Goal: Information Seeking & Learning: Learn about a topic

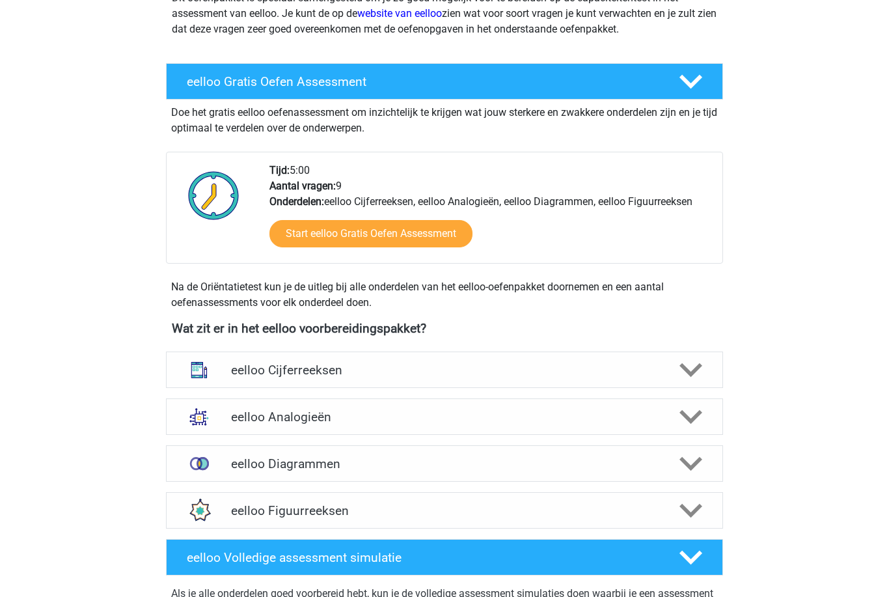
scroll to position [191, 0]
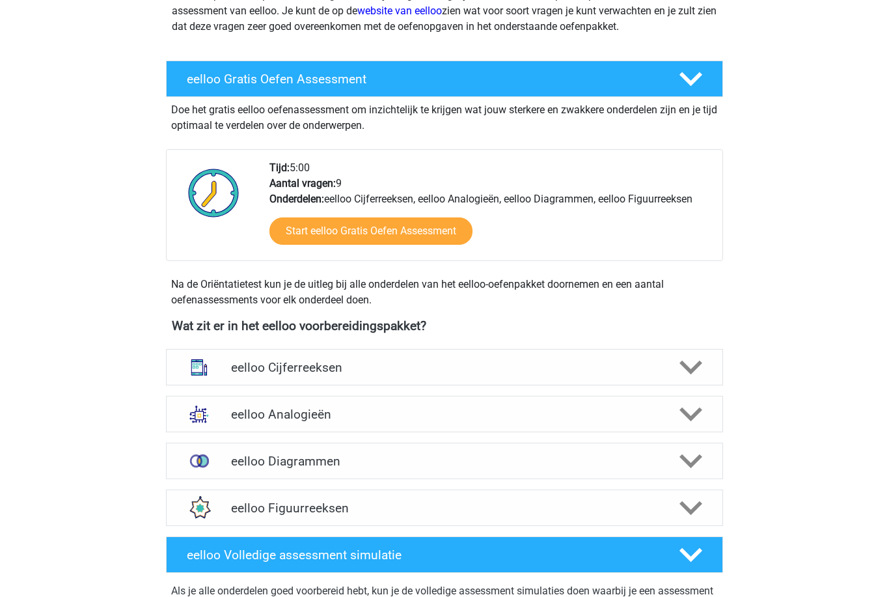
click at [206, 359] on img at bounding box center [199, 367] width 34 height 34
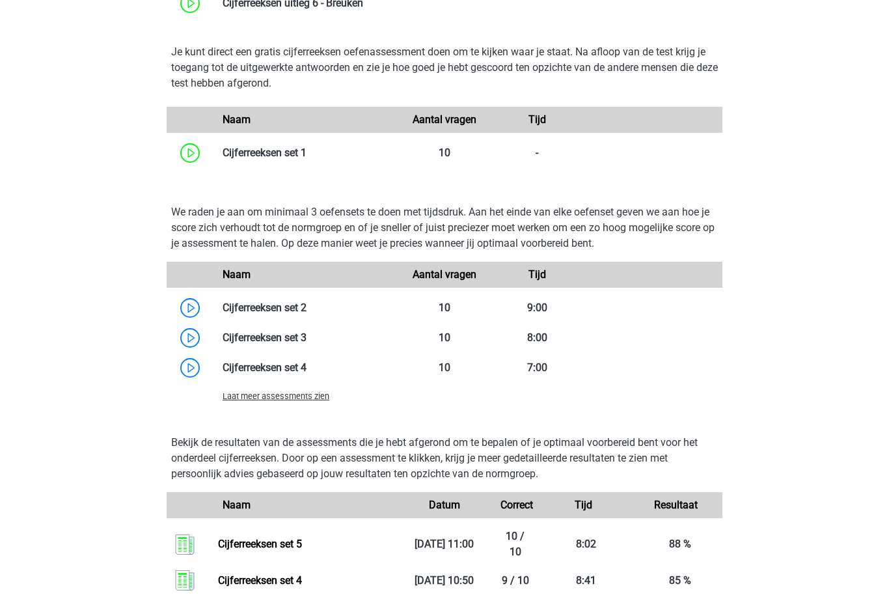
click at [232, 398] on span "Laat meer assessments zien" at bounding box center [276, 397] width 107 height 10
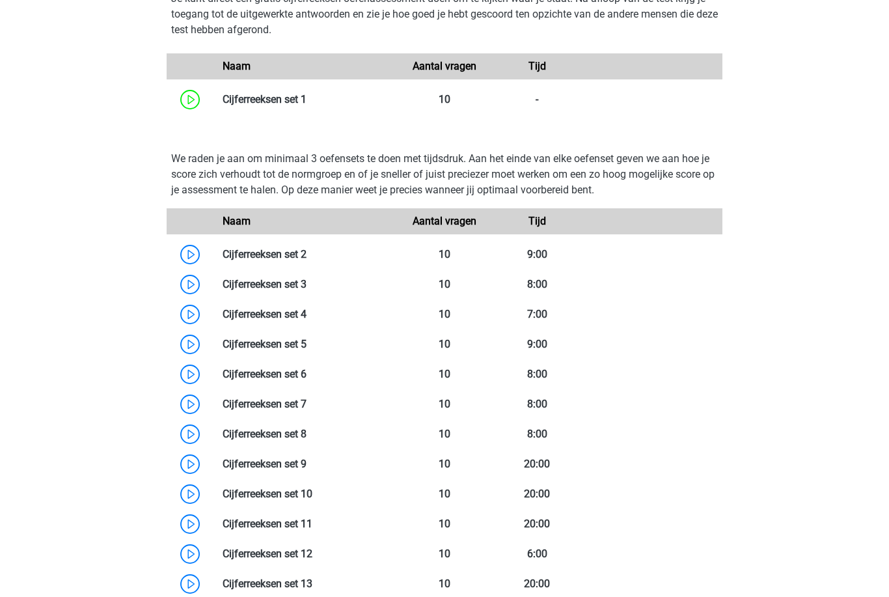
scroll to position [859, 0]
click at [307, 378] on link at bounding box center [307, 374] width 0 height 12
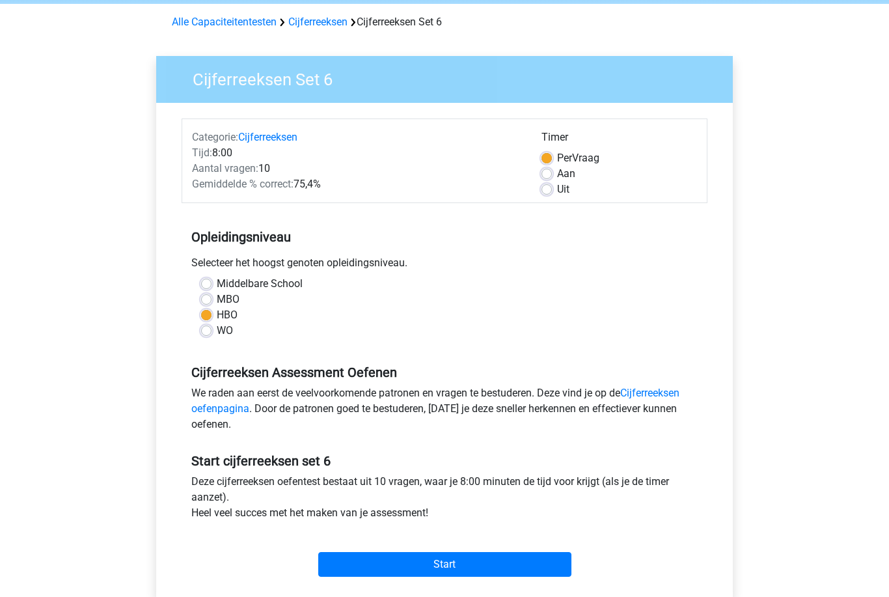
scroll to position [51, 0]
click at [342, 566] on input "Start" at bounding box center [444, 564] width 253 height 25
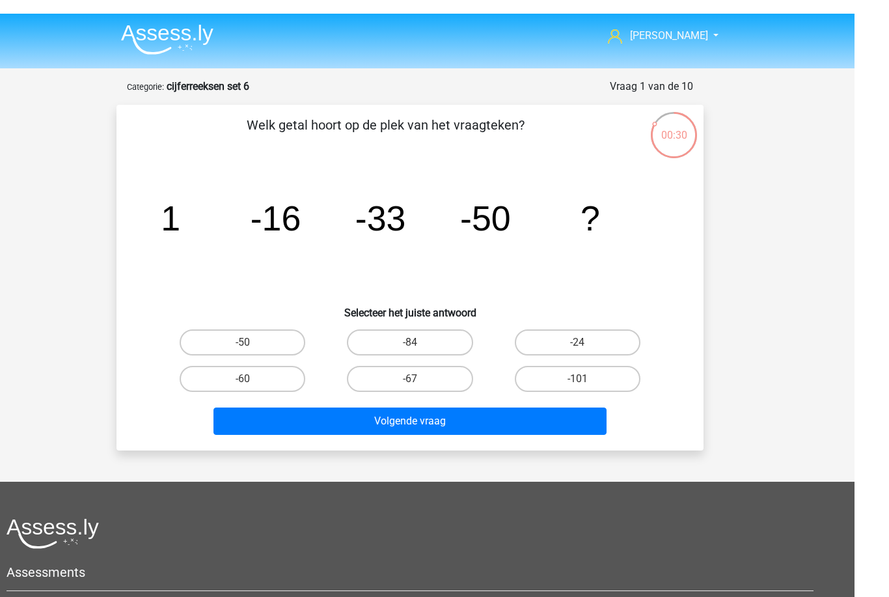
scroll to position [12, 0]
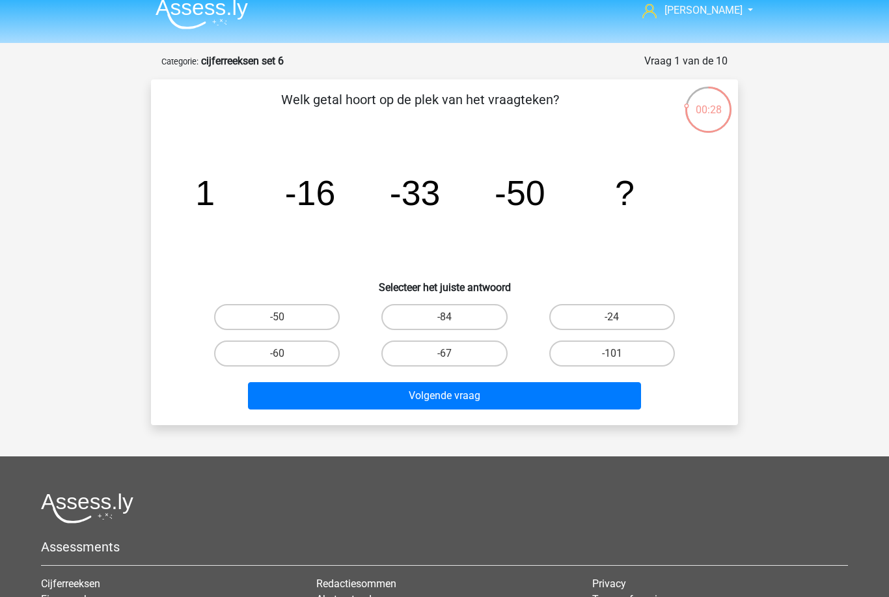
click at [170, 22] on img at bounding box center [202, 14] width 92 height 31
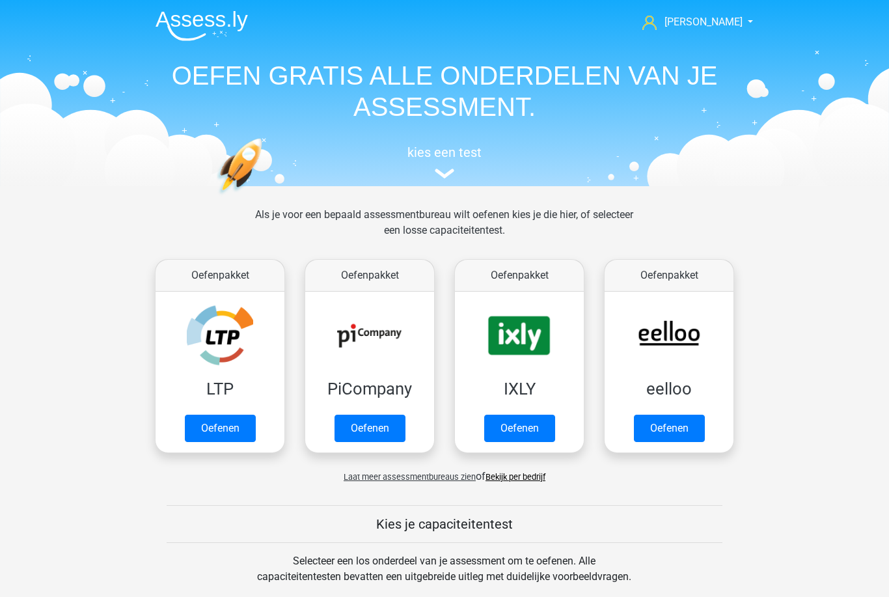
click at [648, 419] on link "Oefenen" at bounding box center [669, 428] width 71 height 27
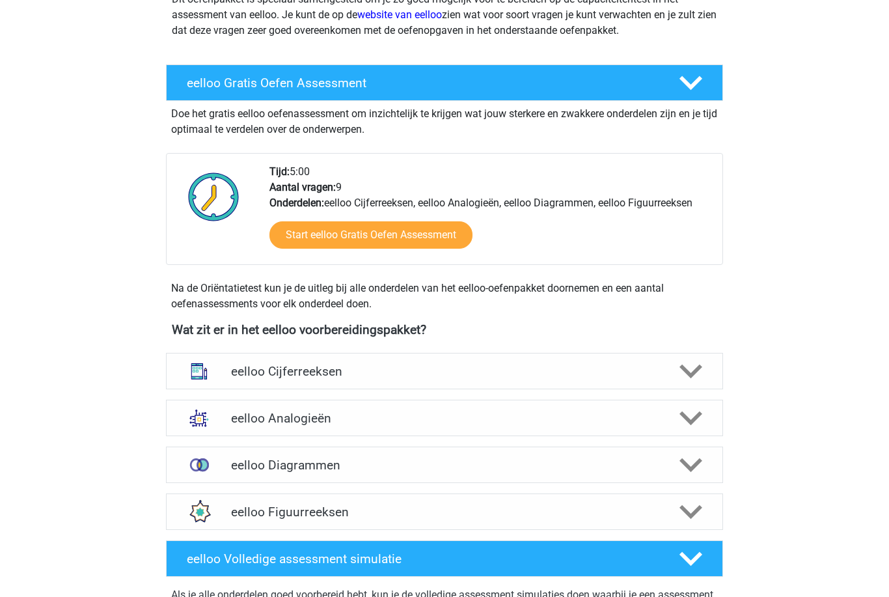
click at [208, 359] on img at bounding box center [199, 371] width 34 height 34
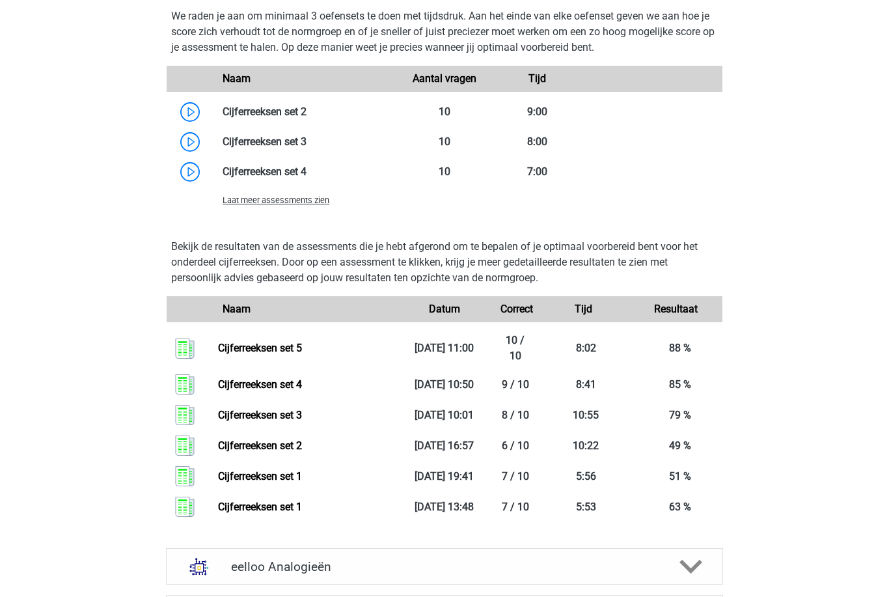
scroll to position [1001, 0]
click at [263, 204] on span "Laat meer assessments zien" at bounding box center [276, 200] width 107 height 10
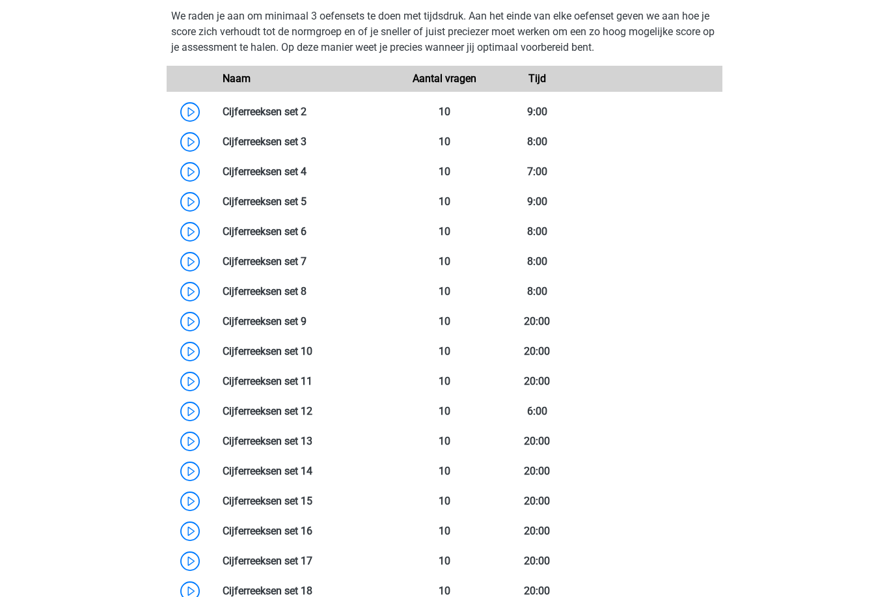
click at [307, 231] on link at bounding box center [307, 231] width 0 height 12
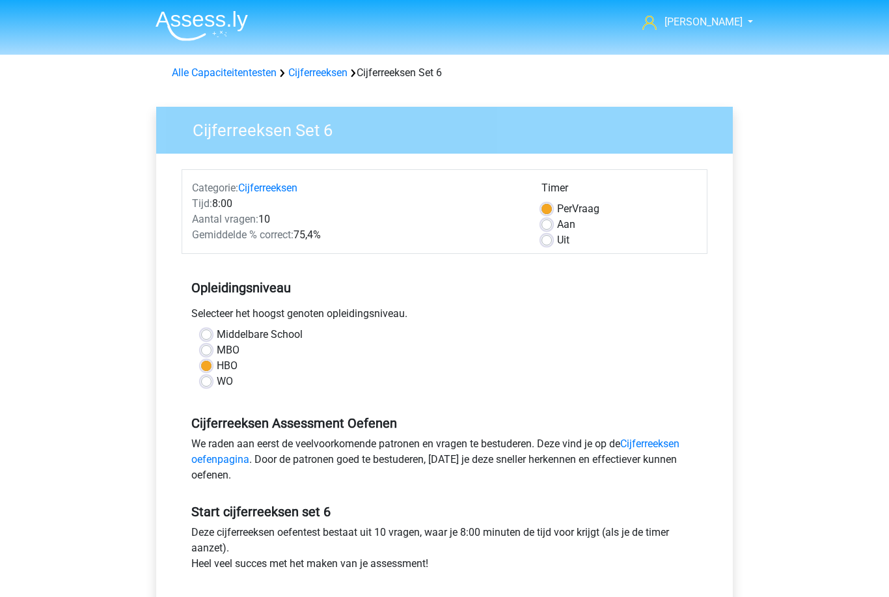
click at [557, 240] on label "Uit" at bounding box center [563, 240] width 12 height 16
click at [549, 240] on input "Uit" at bounding box center [547, 238] width 10 height 13
radio input "true"
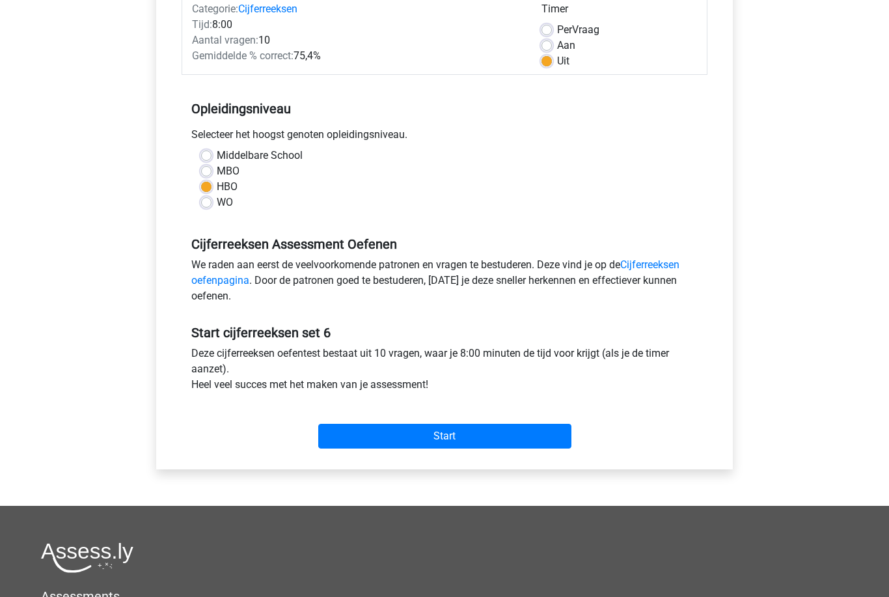
scroll to position [178, 0]
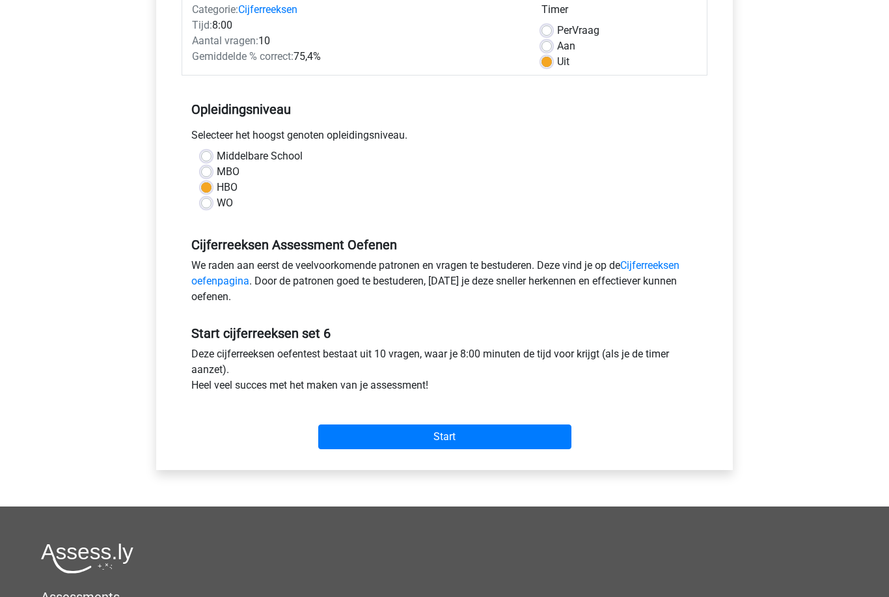
click at [342, 435] on input "Start" at bounding box center [444, 436] width 253 height 25
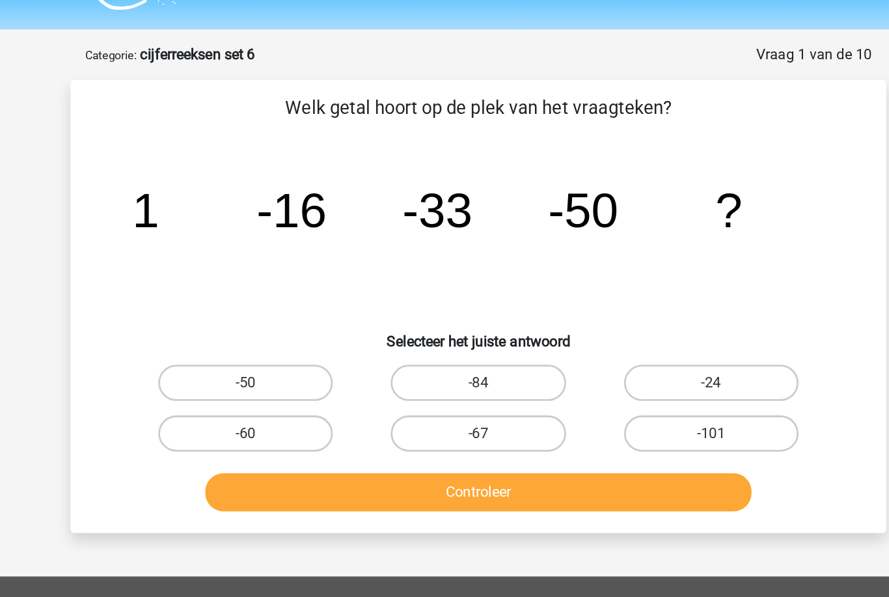
click at [382, 333] on label "-67" at bounding box center [445, 346] width 126 height 26
click at [445, 346] on input "-67" at bounding box center [449, 350] width 8 height 8
radio input "true"
click at [424, 374] on button "Controleer" at bounding box center [445, 387] width 394 height 27
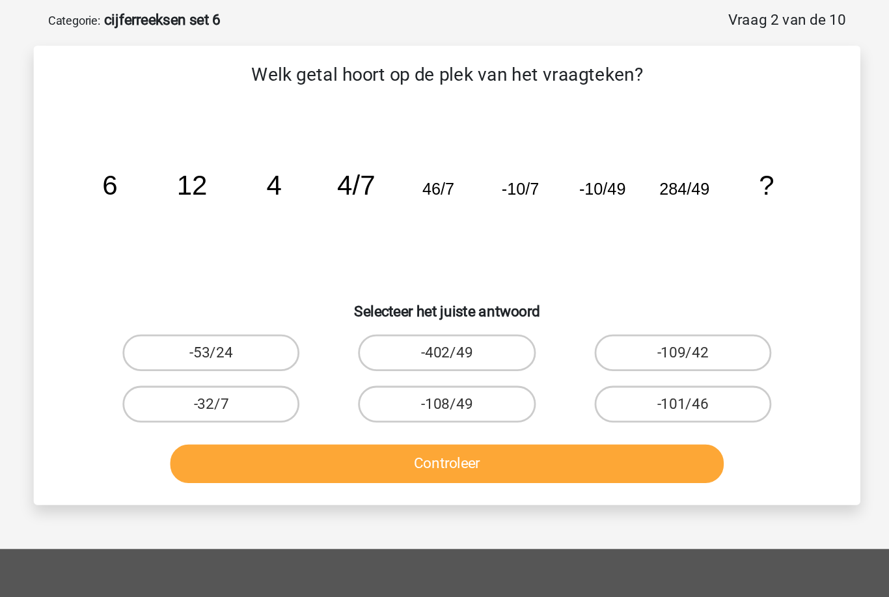
click at [214, 296] on label "-53/24" at bounding box center [277, 309] width 126 height 26
click at [277, 309] on input "-53/24" at bounding box center [281, 313] width 8 height 8
radio input "true"
click at [382, 296] on label "-402/49" at bounding box center [445, 309] width 126 height 26
click at [445, 309] on input "-402/49" at bounding box center [449, 313] width 8 height 8
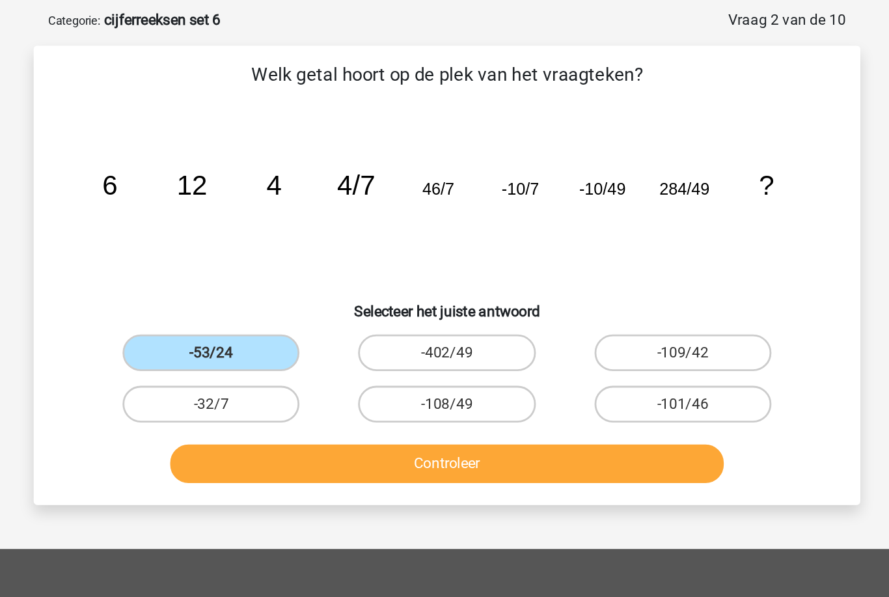
radio input "true"
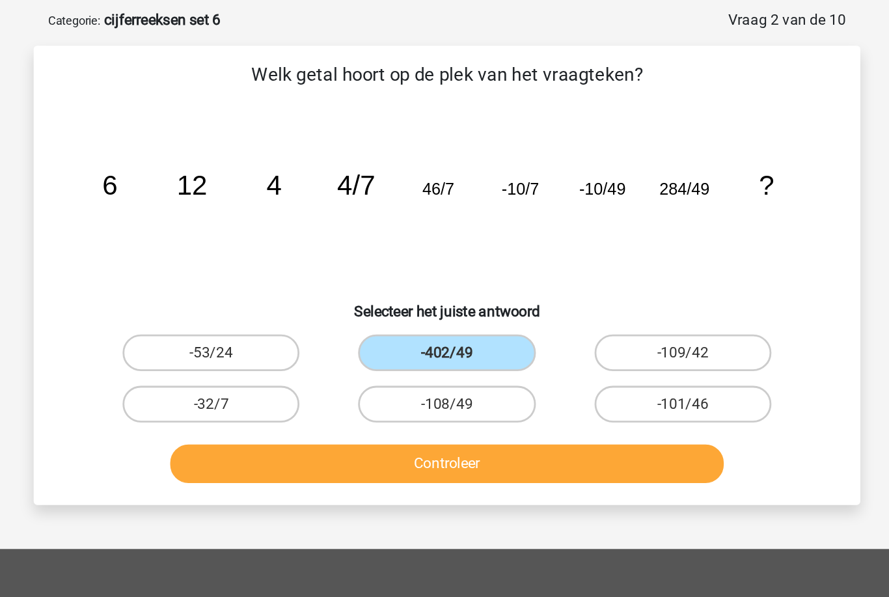
click at [279, 374] on button "Controleer" at bounding box center [445, 387] width 394 height 27
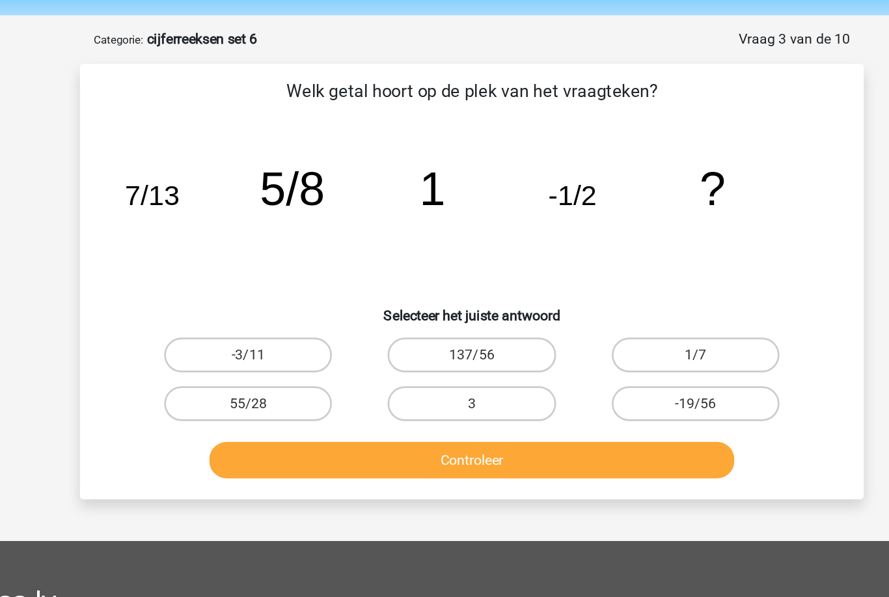
click at [558, 296] on label "1/7" at bounding box center [612, 309] width 126 height 26
click at [612, 309] on input "1/7" at bounding box center [616, 313] width 8 height 8
radio input "true"
click at [514, 374] on button "Controleer" at bounding box center [445, 387] width 394 height 27
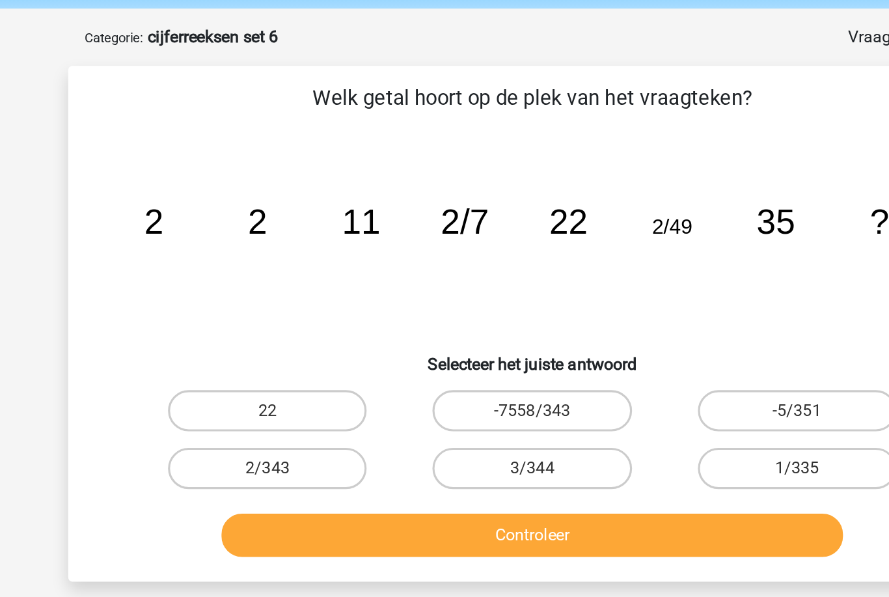
click at [214, 333] on label "2/343" at bounding box center [277, 346] width 126 height 26
click at [277, 346] on input "2/343" at bounding box center [281, 350] width 8 height 8
radio input "true"
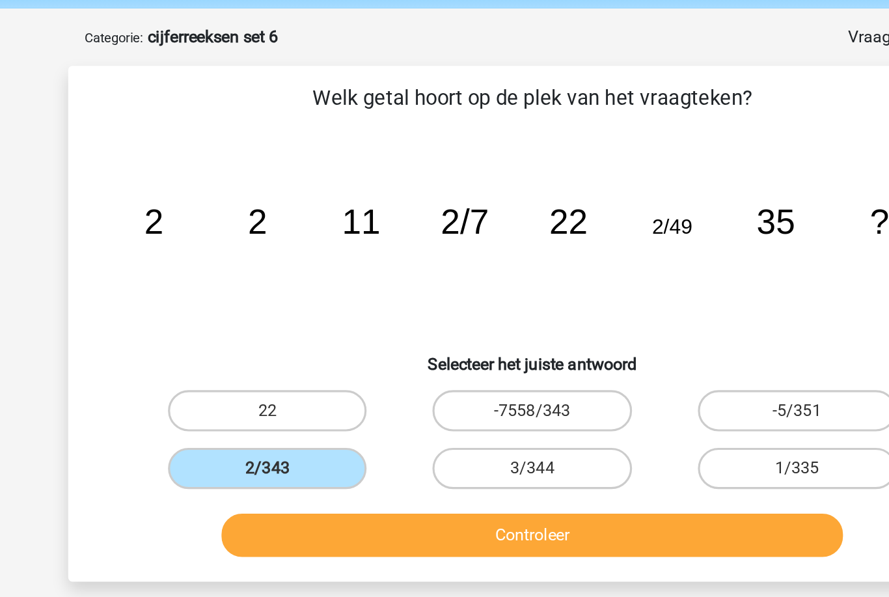
click at [451, 374] on button "Controleer" at bounding box center [445, 387] width 394 height 27
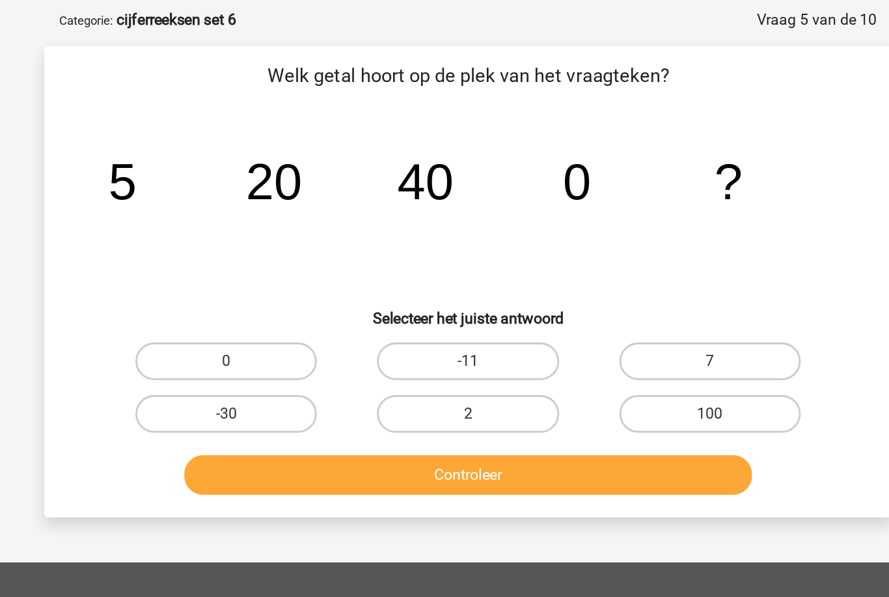
click at [214, 296] on label "0" at bounding box center [277, 309] width 126 height 26
click at [277, 309] on input "0" at bounding box center [281, 313] width 8 height 8
radio input "true"
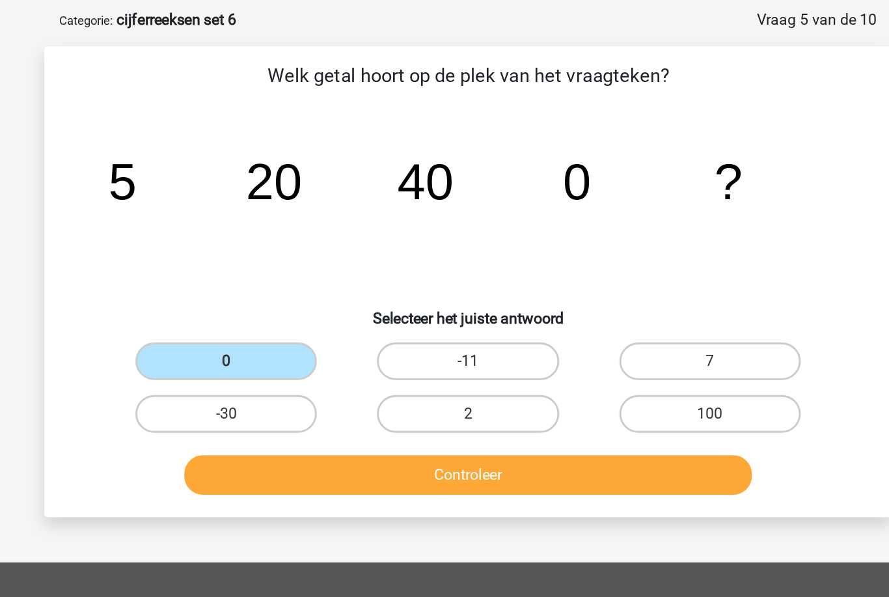
click at [478, 374] on button "Controleer" at bounding box center [445, 387] width 394 height 27
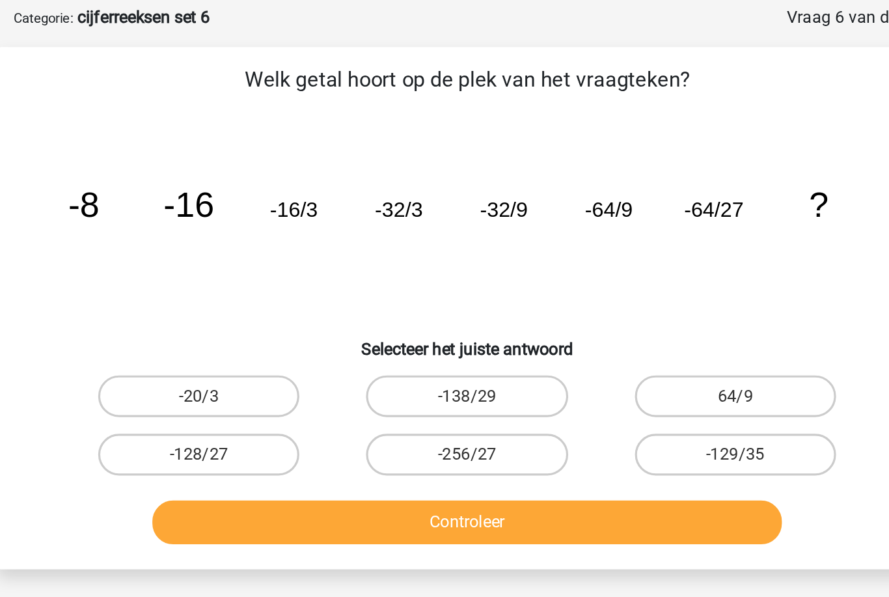
click at [214, 333] on label "-128/27" at bounding box center [277, 346] width 126 height 26
click at [277, 346] on input "-128/27" at bounding box center [281, 350] width 8 height 8
radio input "true"
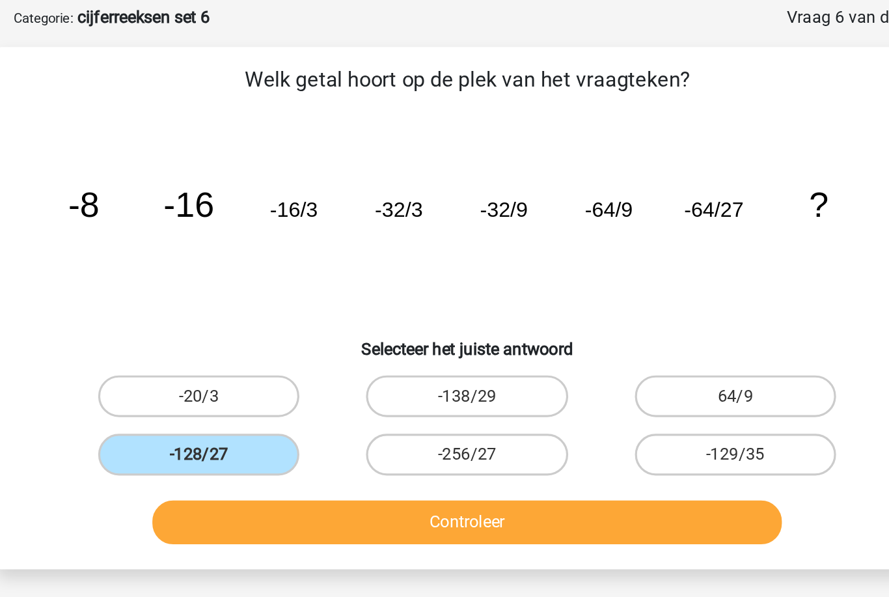
click at [396, 374] on button "Controleer" at bounding box center [445, 387] width 394 height 27
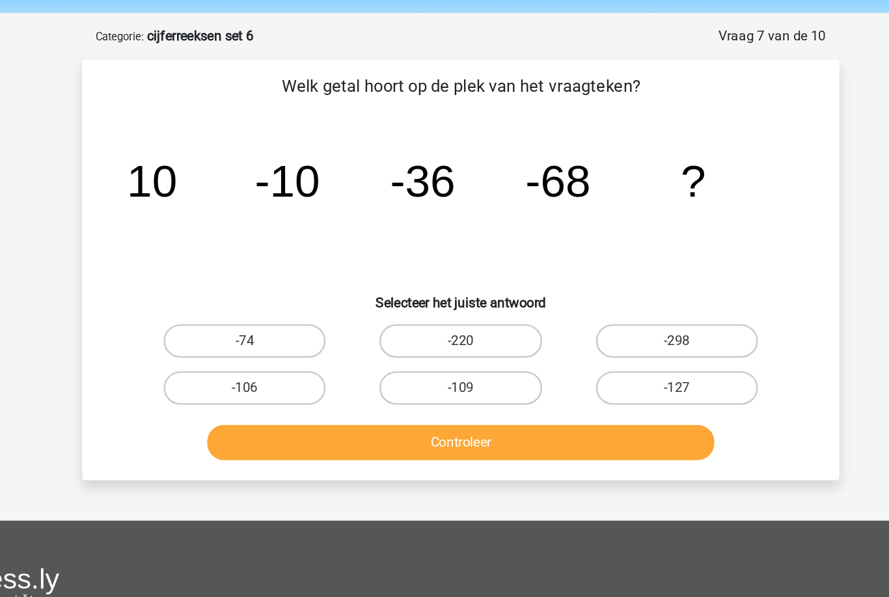
click at [180, 364] on div "Controleer" at bounding box center [445, 385] width 546 height 43
click at [214, 333] on label "-106" at bounding box center [277, 346] width 126 height 26
click at [277, 346] on input "-106" at bounding box center [281, 350] width 8 height 8
radio input "true"
click at [248, 374] on button "Controleer" at bounding box center [445, 387] width 394 height 27
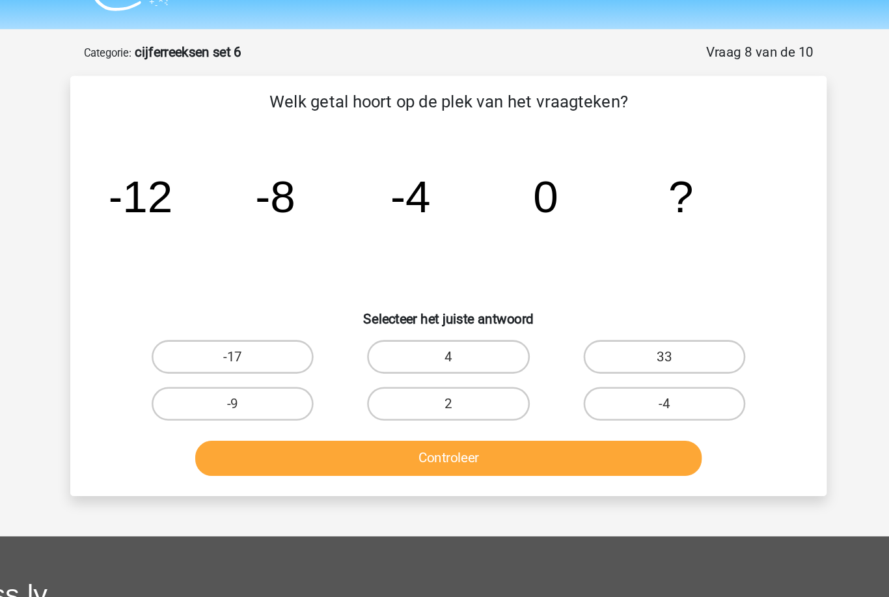
click at [549, 333] on label "-4" at bounding box center [612, 346] width 126 height 26
click at [612, 346] on input "-4" at bounding box center [616, 350] width 8 height 8
radio input "true"
click at [392, 374] on button "Controleer" at bounding box center [445, 387] width 394 height 27
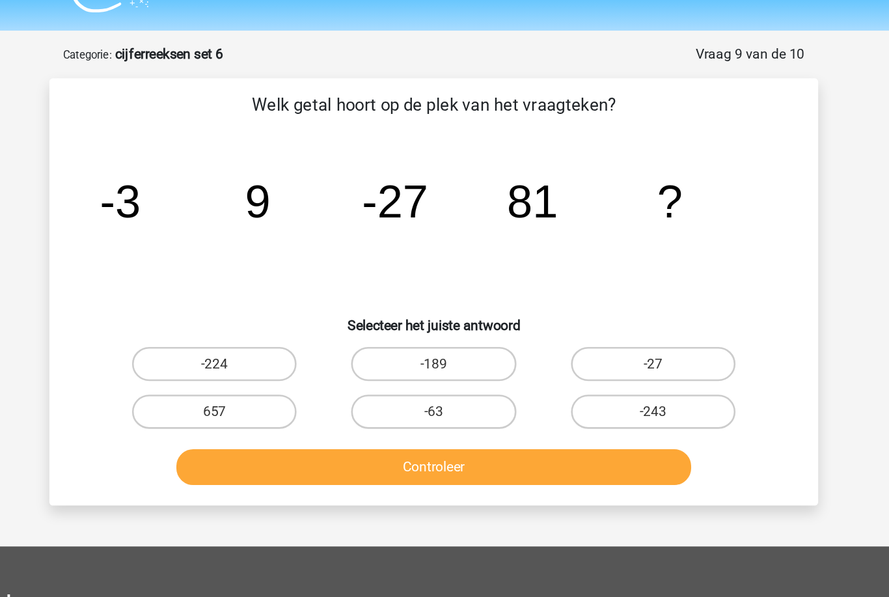
click at [549, 333] on label "-243" at bounding box center [612, 346] width 126 height 26
click at [612, 346] on input "-243" at bounding box center [616, 350] width 8 height 8
radio input "true"
click at [363, 374] on button "Controleer" at bounding box center [445, 387] width 394 height 27
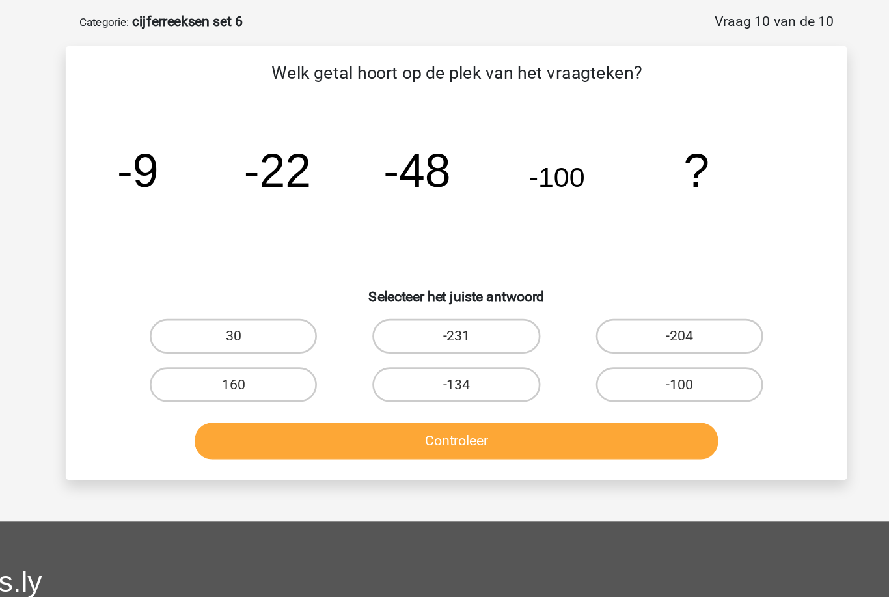
click at [549, 296] on label "-204" at bounding box center [612, 309] width 126 height 26
click at [612, 309] on input "-204" at bounding box center [616, 313] width 8 height 8
radio input "true"
click at [496, 374] on button "Controleer" at bounding box center [445, 387] width 394 height 27
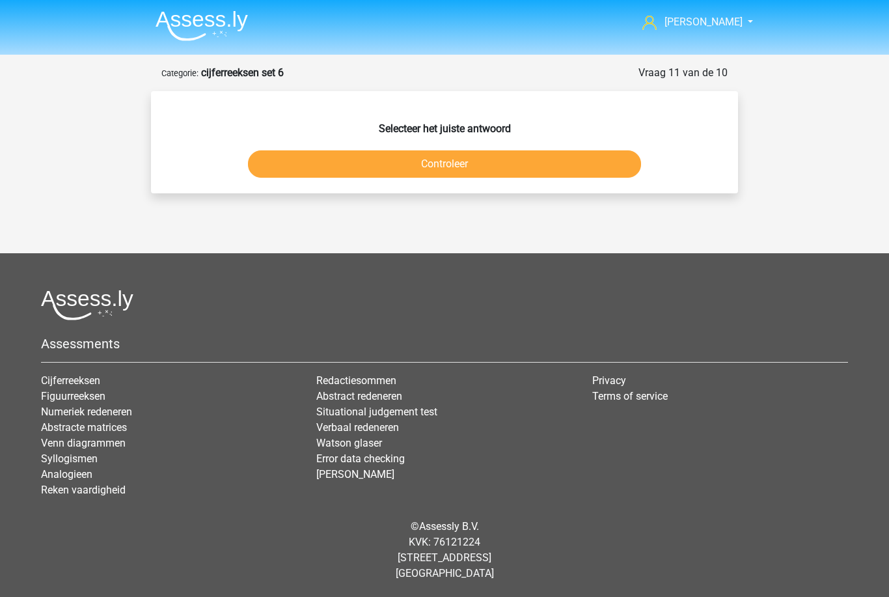
click at [336, 161] on button "Controleer" at bounding box center [445, 163] width 394 height 27
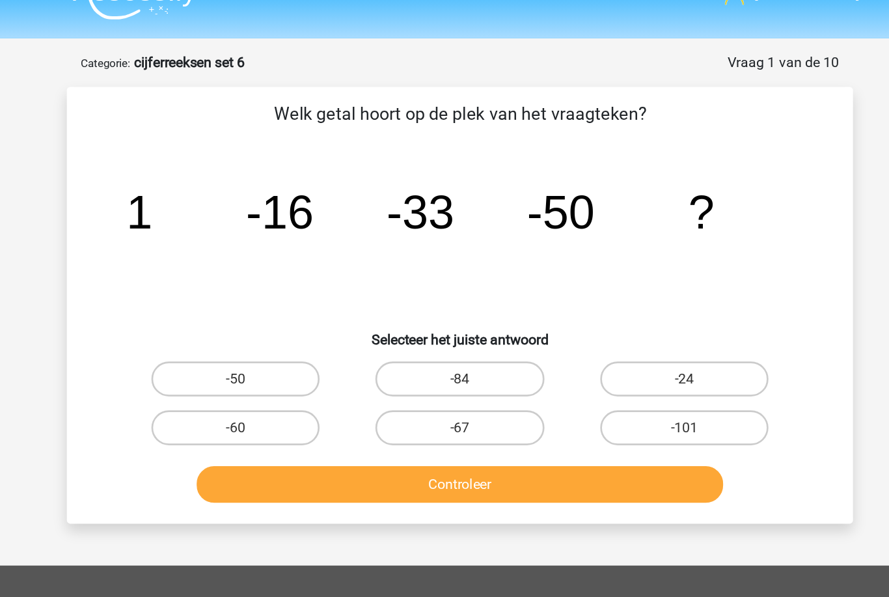
click at [382, 333] on label "-67" at bounding box center [445, 346] width 126 height 26
click at [445, 346] on input "-67" at bounding box center [449, 350] width 8 height 8
radio input "true"
click at [262, 374] on button "Controleer" at bounding box center [445, 387] width 394 height 27
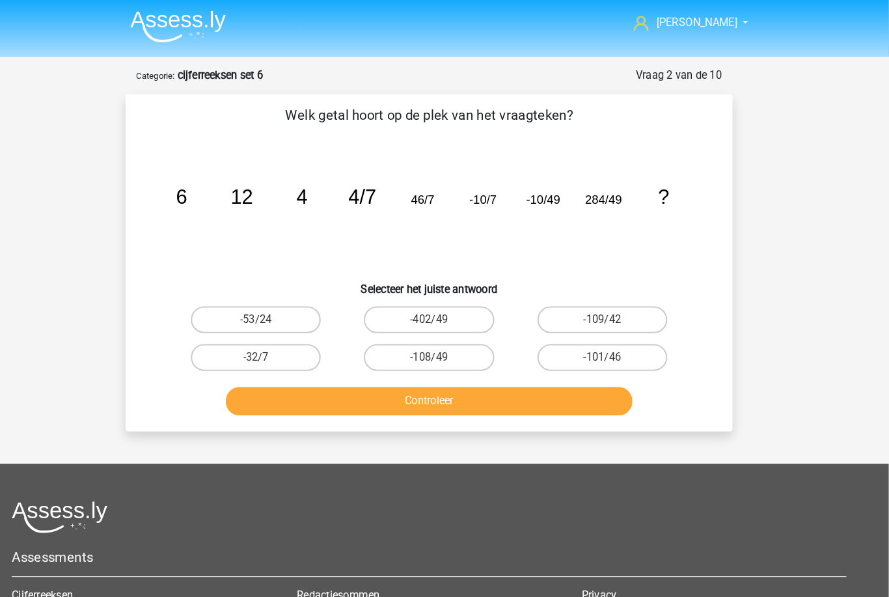
click at [158, 34] on img at bounding box center [202, 25] width 92 height 31
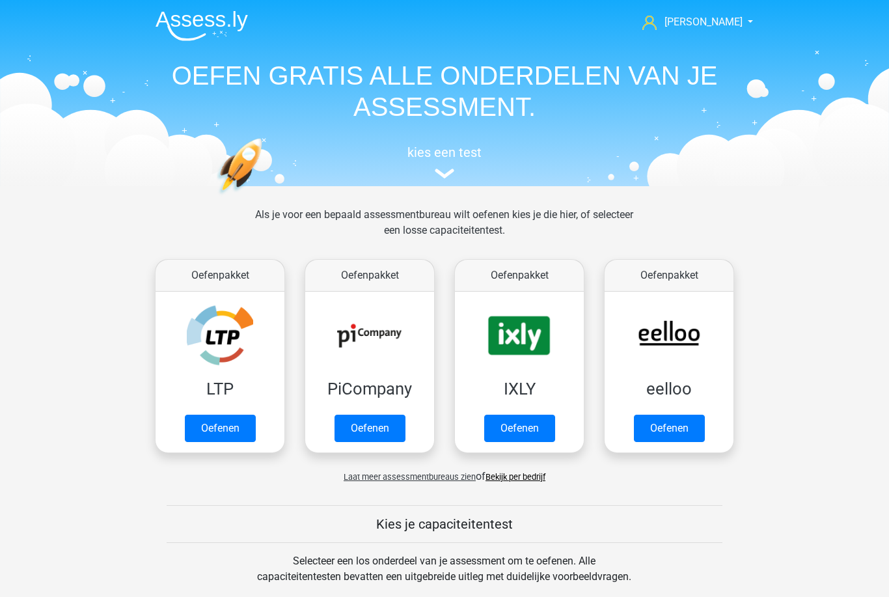
click at [664, 436] on link "Oefenen" at bounding box center [669, 428] width 71 height 27
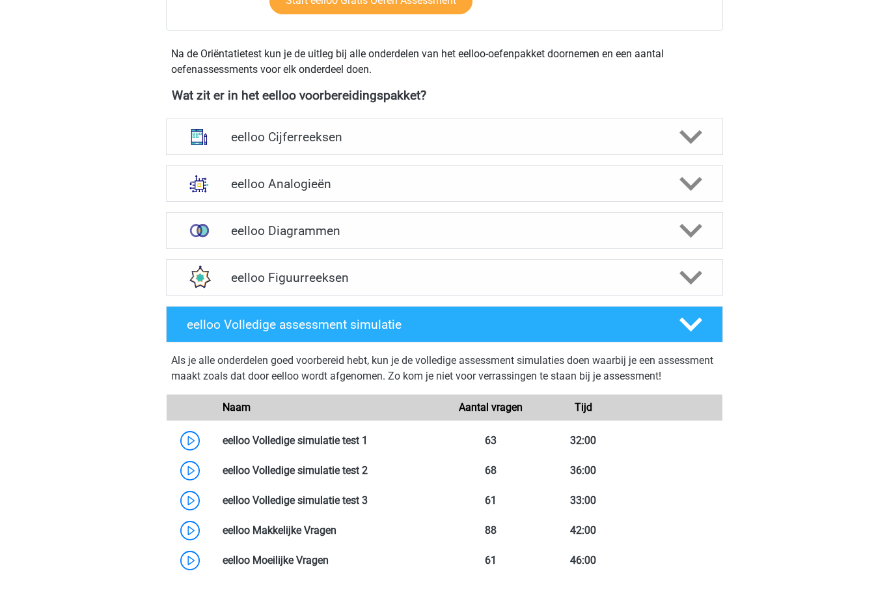
scroll to position [424, 0]
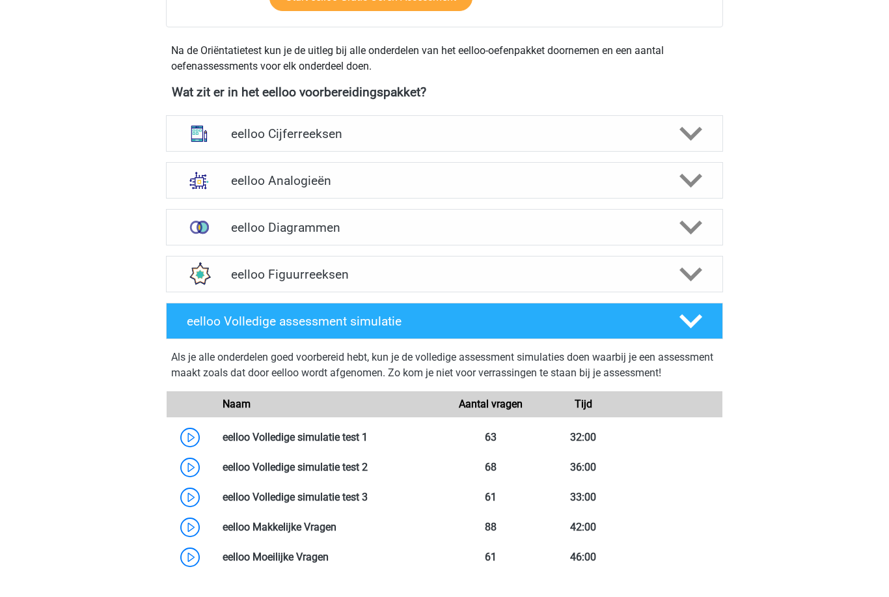
click at [243, 144] on div "eelloo Cijferreeksen" at bounding box center [444, 133] width 557 height 36
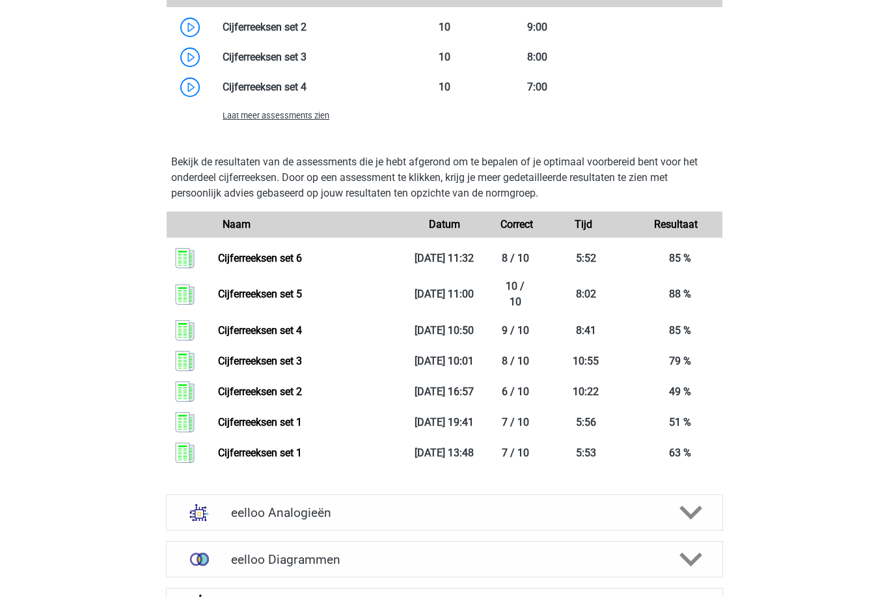
scroll to position [1086, 0]
click at [292, 263] on link "Cijferreeksen set 6" at bounding box center [260, 258] width 84 height 12
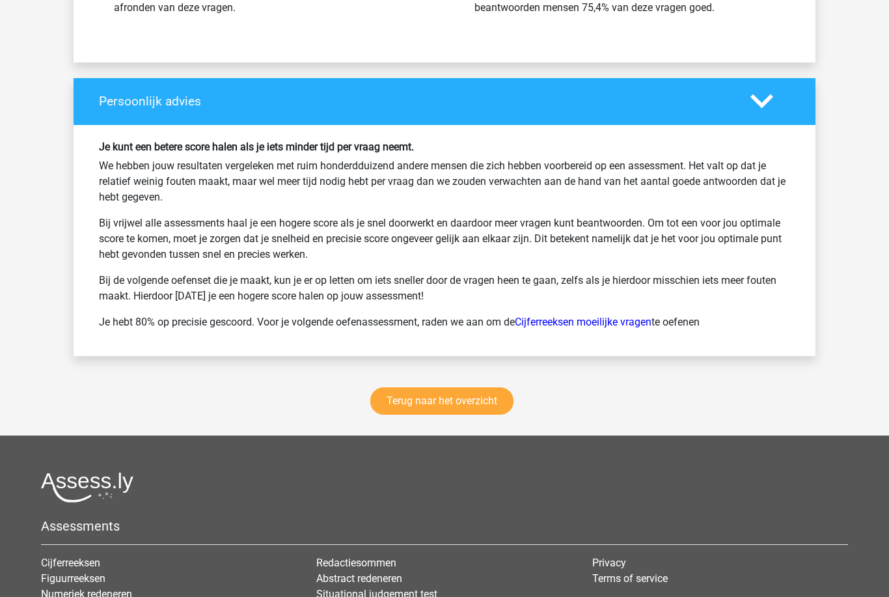
scroll to position [1624, 0]
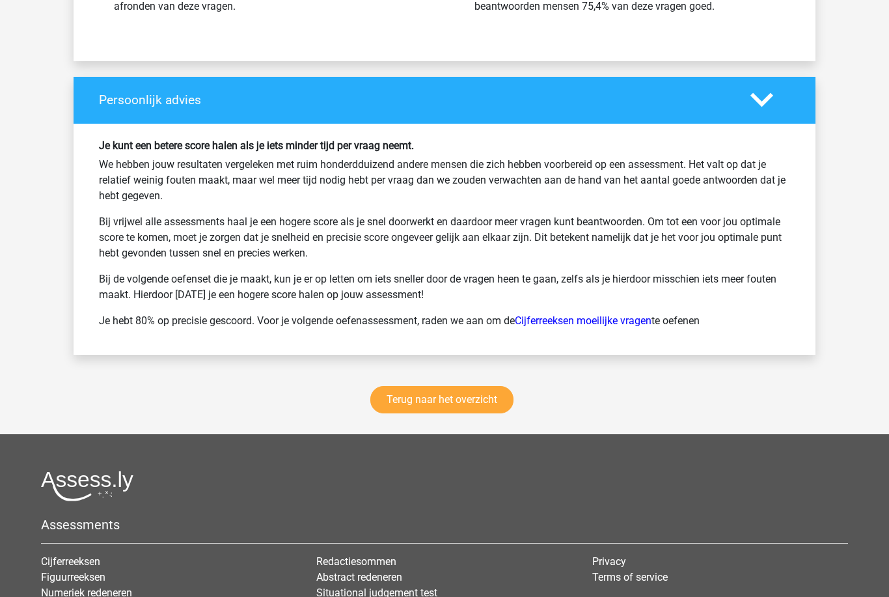
click at [440, 404] on link "Terug naar het overzicht" at bounding box center [441, 400] width 143 height 27
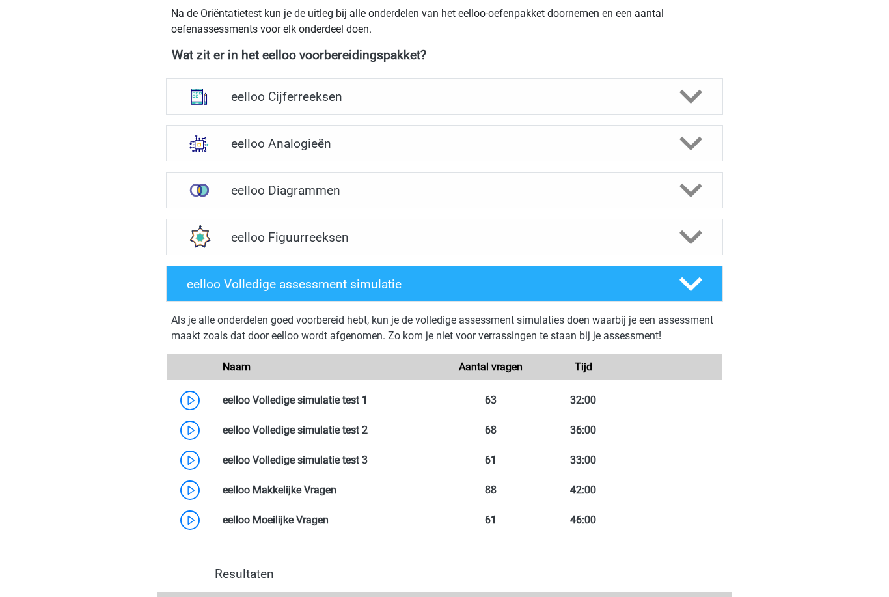
scroll to position [462, 0]
click at [197, 153] on img at bounding box center [199, 143] width 34 height 34
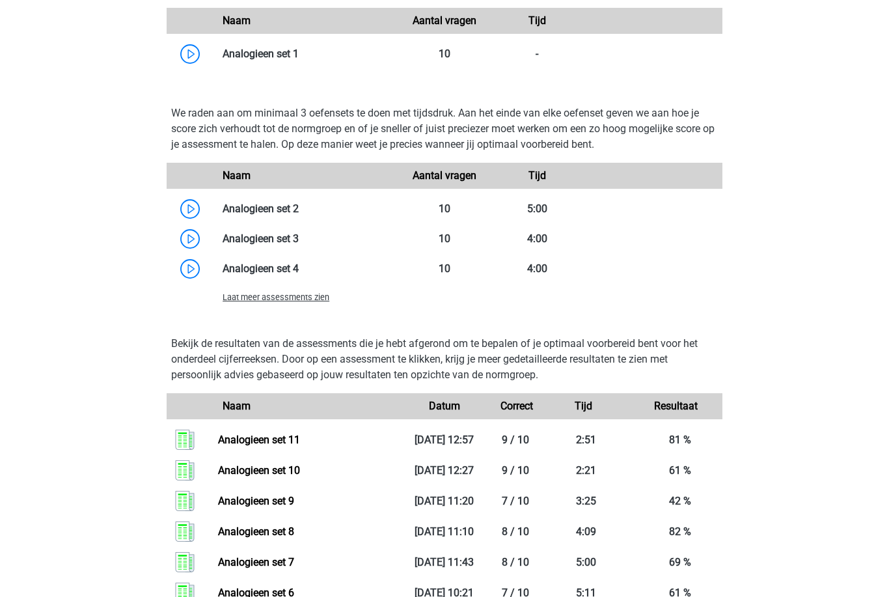
click at [266, 295] on span "Laat meer assessments zien" at bounding box center [276, 298] width 107 height 10
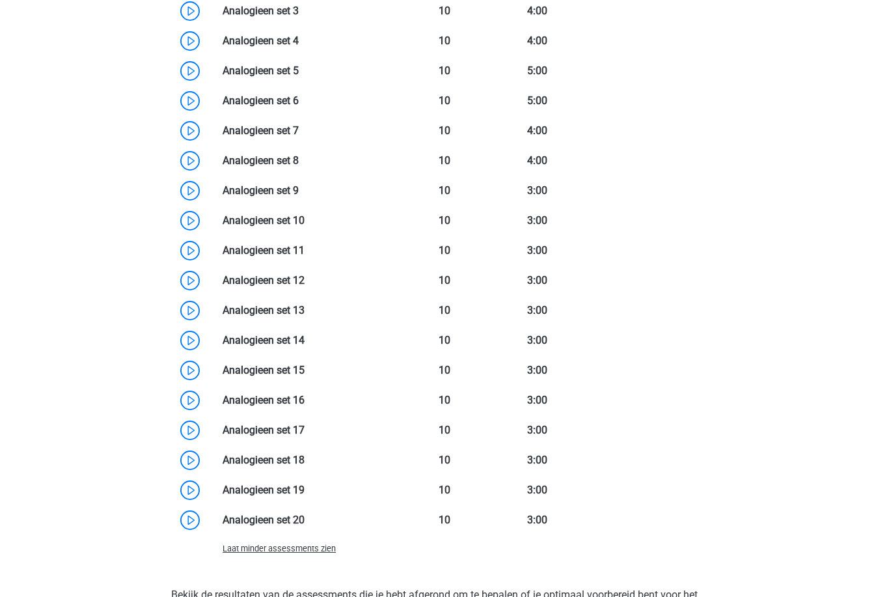
scroll to position [1304, 0]
click at [305, 286] on link at bounding box center [305, 280] width 0 height 12
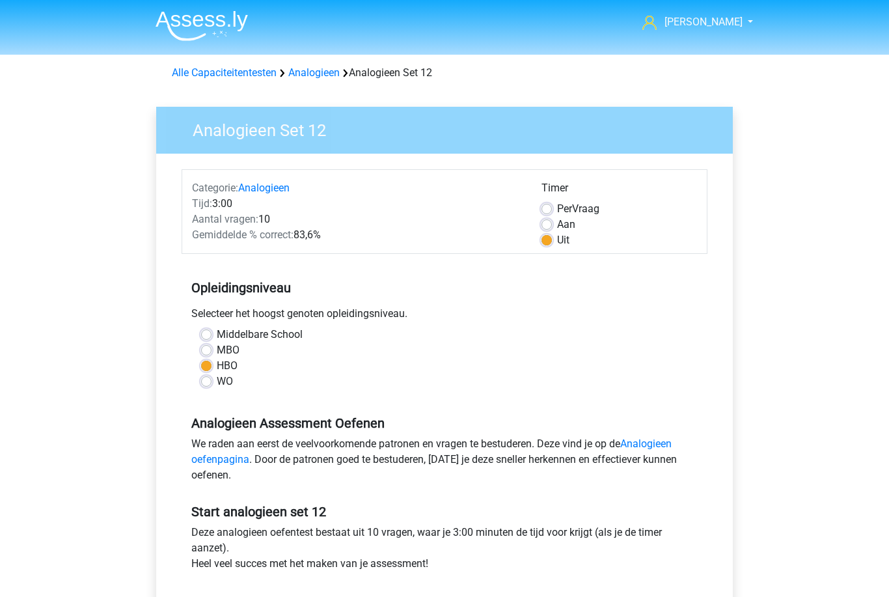
click at [557, 208] on span "Per" at bounding box center [564, 208] width 15 height 12
click at [552, 208] on input "Per Vraag" at bounding box center [547, 207] width 10 height 13
radio input "true"
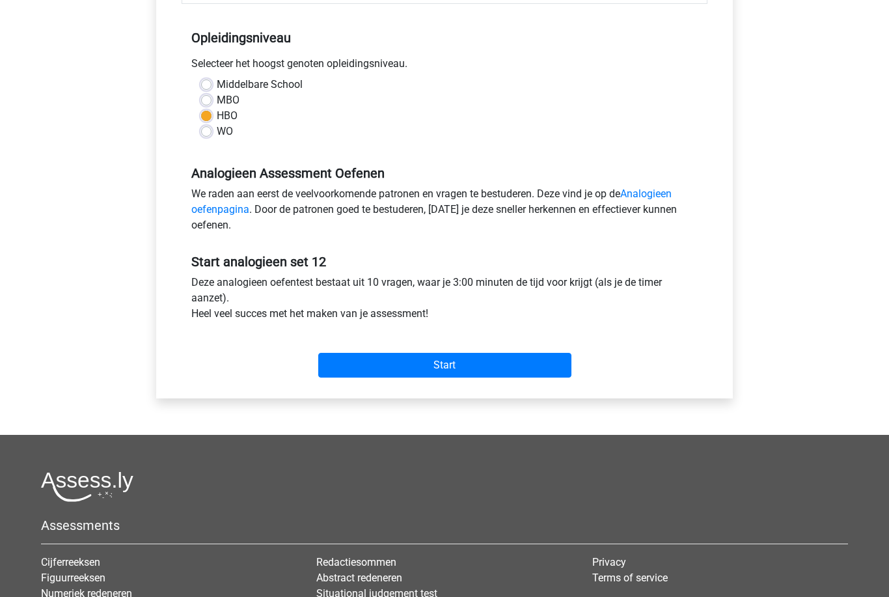
scroll to position [275, 0]
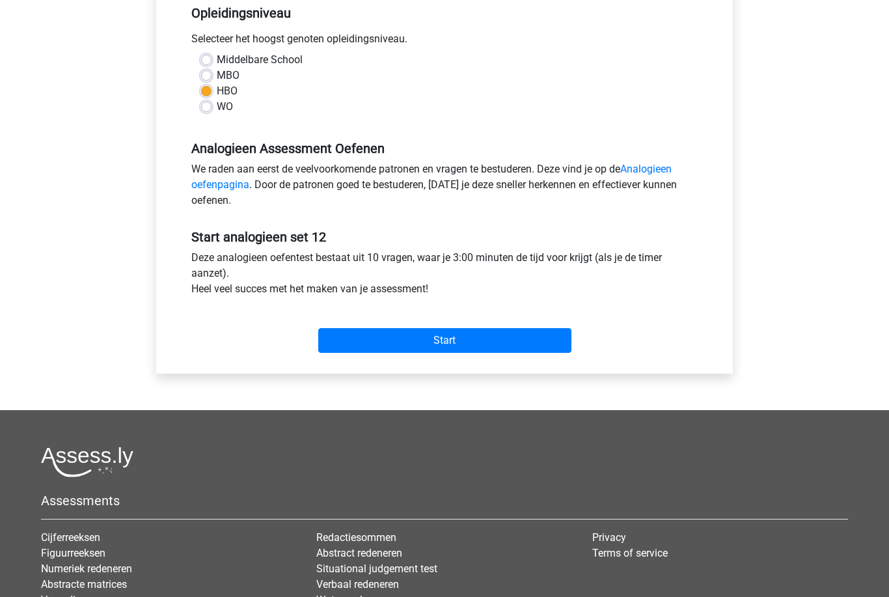
click at [381, 348] on input "Start" at bounding box center [444, 340] width 253 height 25
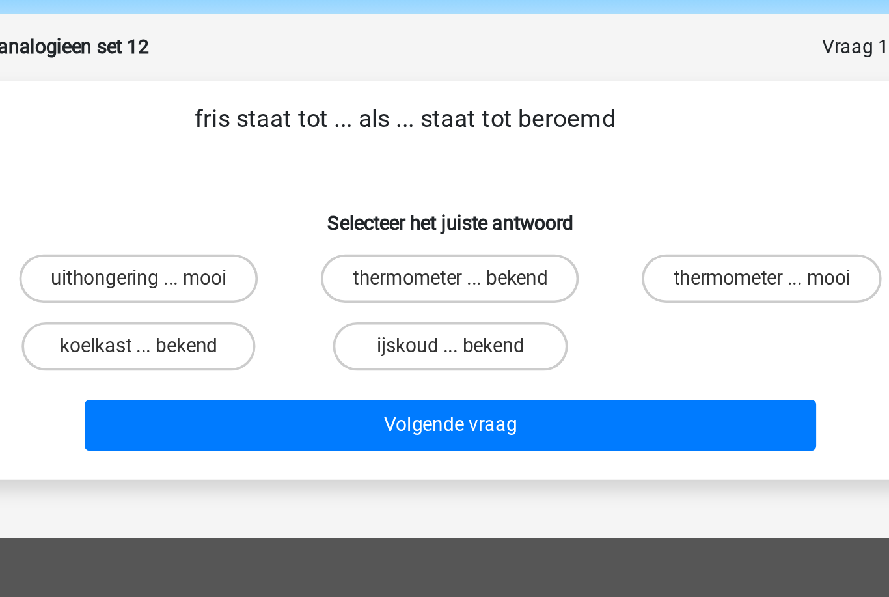
click at [382, 221] on label "ijskoud ... bekend" at bounding box center [445, 234] width 126 height 26
click at [445, 234] on input "ijskoud ... bekend" at bounding box center [449, 238] width 8 height 8
radio input "true"
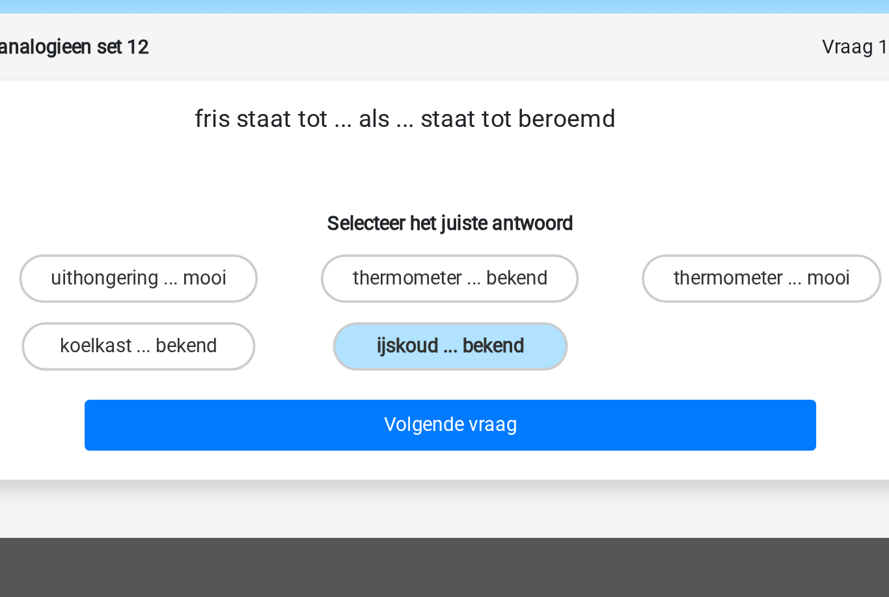
click at [248, 262] on button "Volgende vraag" at bounding box center [445, 275] width 394 height 27
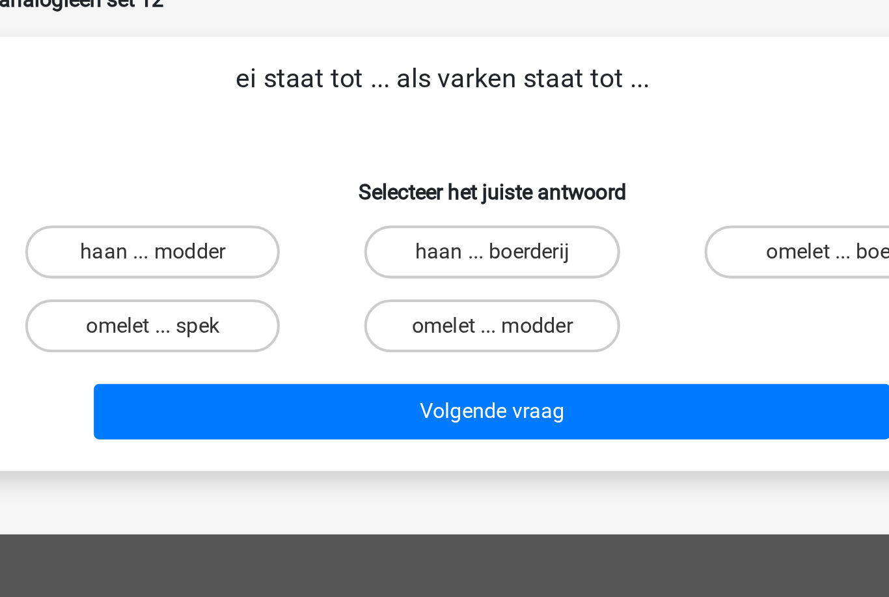
click at [214, 221] on label "omelet ... spek" at bounding box center [277, 234] width 126 height 26
click at [277, 234] on input "omelet ... spek" at bounding box center [281, 238] width 8 height 8
radio input "true"
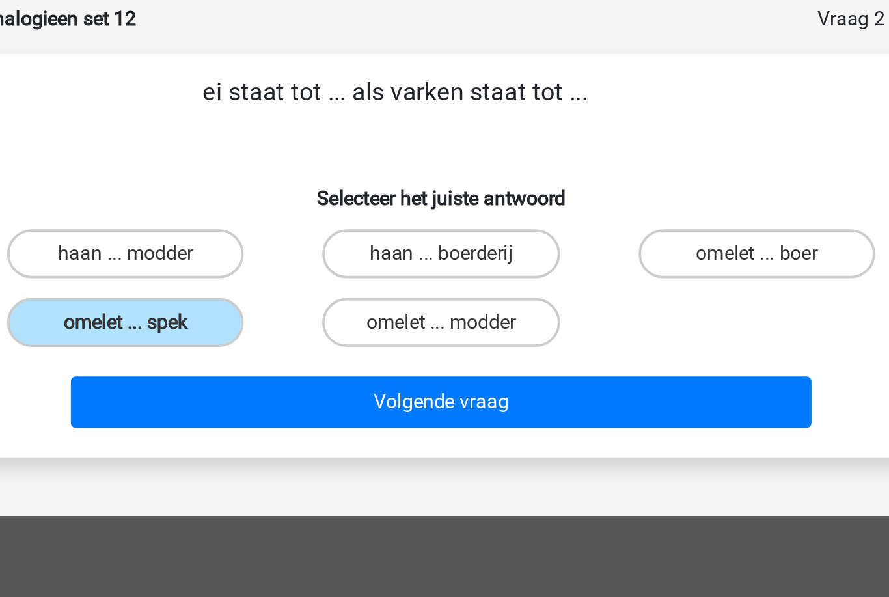
click at [248, 262] on button "Volgende vraag" at bounding box center [445, 275] width 394 height 27
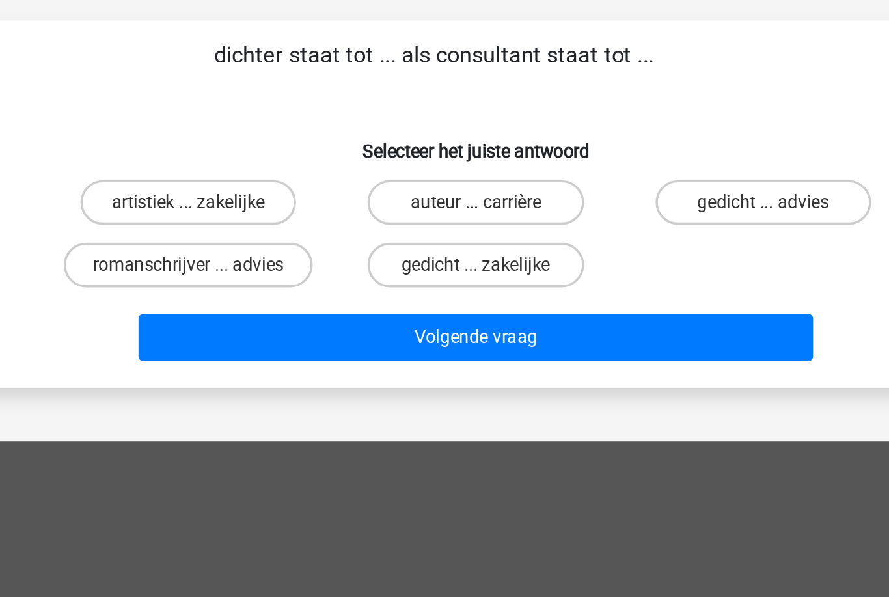
click at [549, 184] on label "gedicht ... advies" at bounding box center [612, 197] width 126 height 26
click at [612, 197] on input "gedicht ... advies" at bounding box center [616, 201] width 8 height 8
radio input "true"
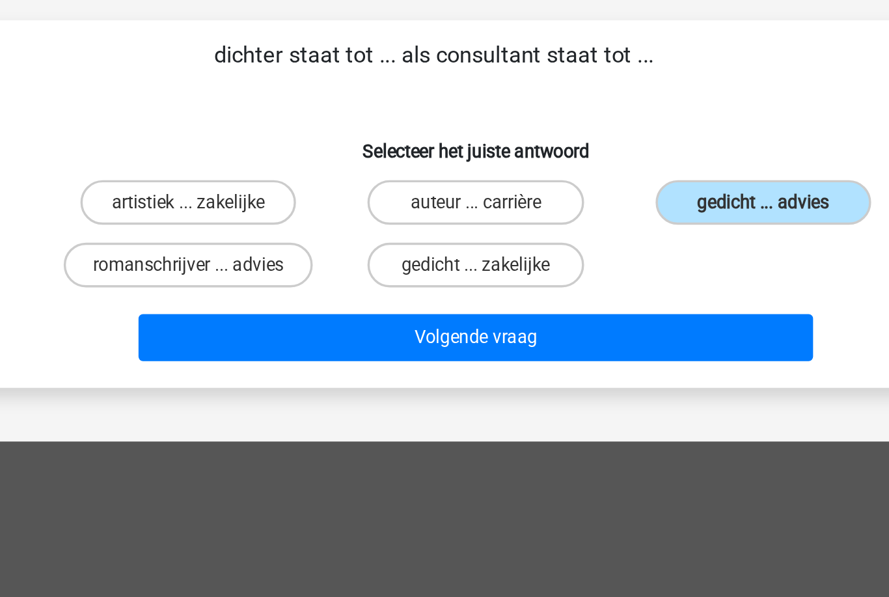
click at [248, 262] on button "Volgende vraag" at bounding box center [445, 275] width 394 height 27
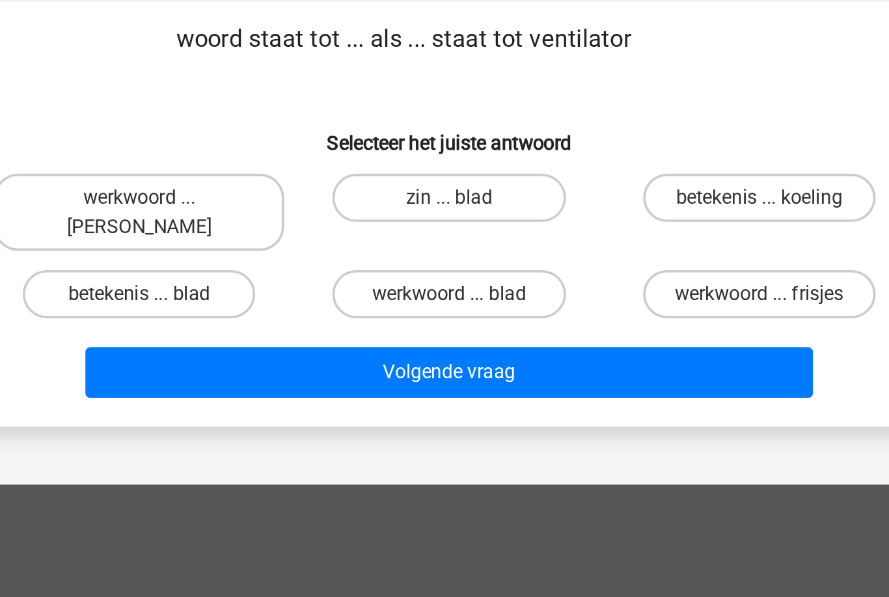
click at [382, 184] on label "zin ... blad" at bounding box center [445, 197] width 126 height 26
click at [445, 197] on input "zin ... blad" at bounding box center [449, 201] width 8 height 8
radio input "true"
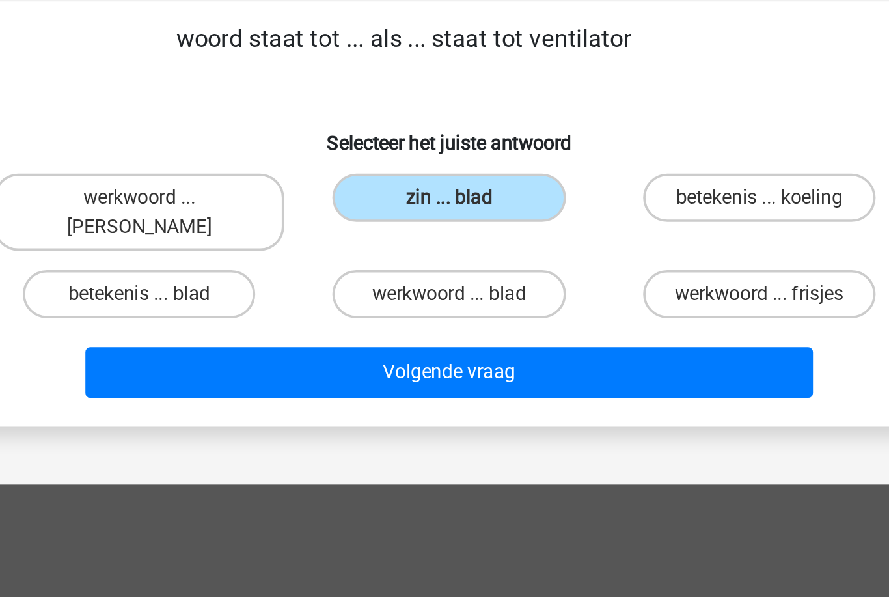
click at [248, 278] on button "Volgende vraag" at bounding box center [445, 291] width 394 height 27
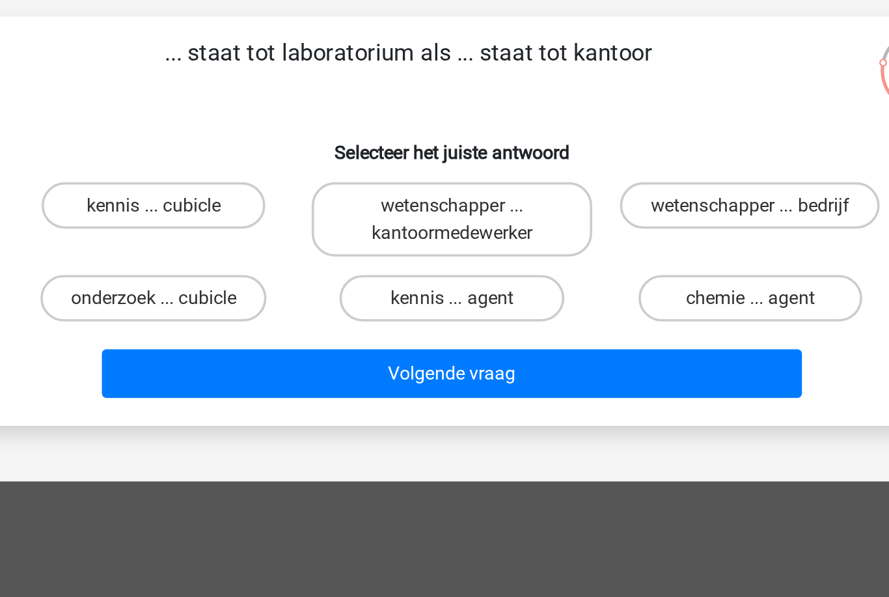
click at [366, 184] on label "wetenschapper ... kantoormedewerker" at bounding box center [444, 205] width 157 height 42
click at [445, 197] on input "wetenschapper ... kantoormedewerker" at bounding box center [449, 201] width 8 height 8
radio input "true"
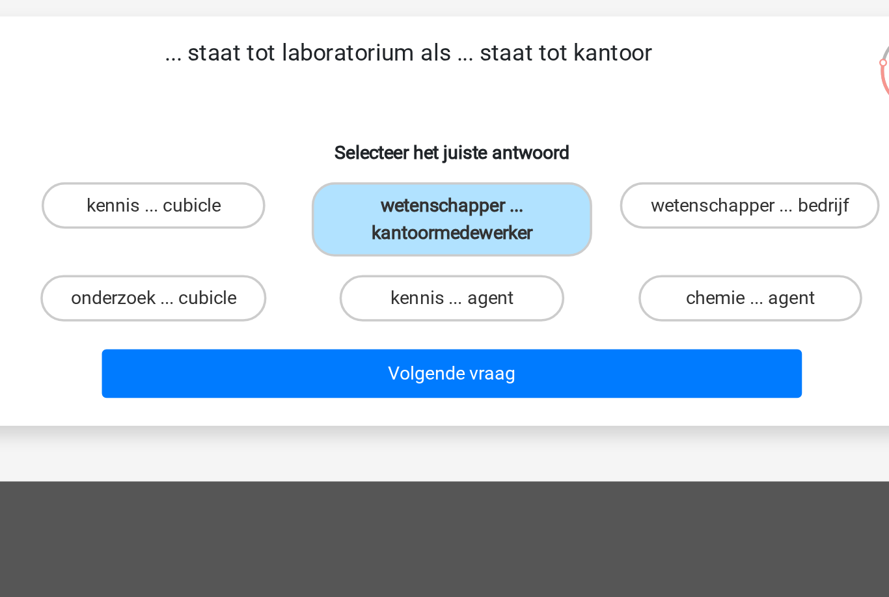
click at [248, 278] on button "Volgende vraag" at bounding box center [445, 291] width 394 height 27
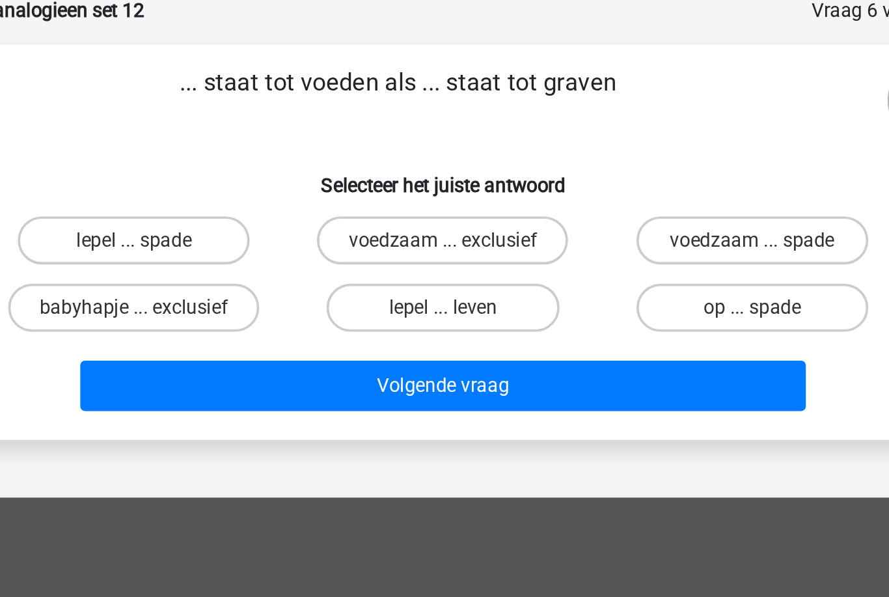
click at [277, 197] on input "lepel ... spade" at bounding box center [281, 201] width 8 height 8
radio input "true"
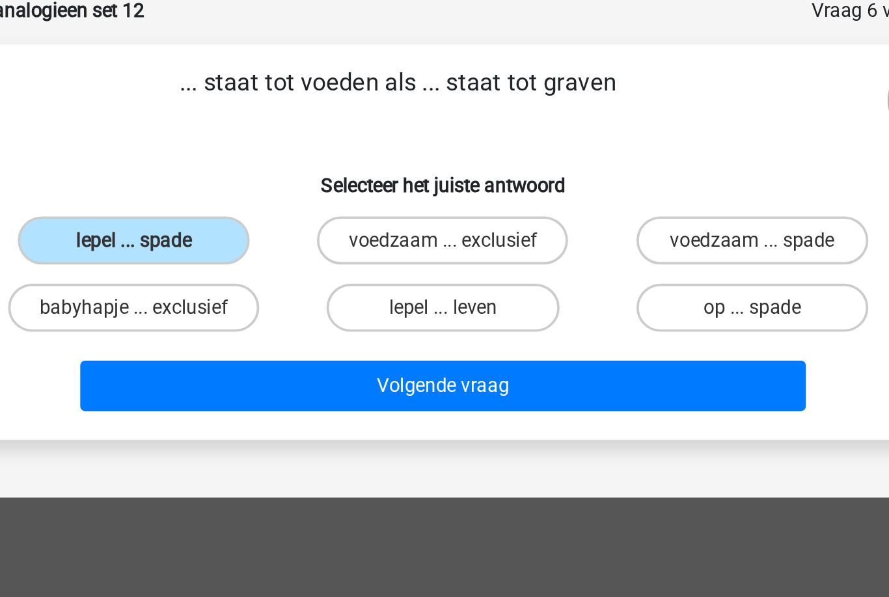
click at [248, 262] on button "Volgende vraag" at bounding box center [445, 275] width 394 height 27
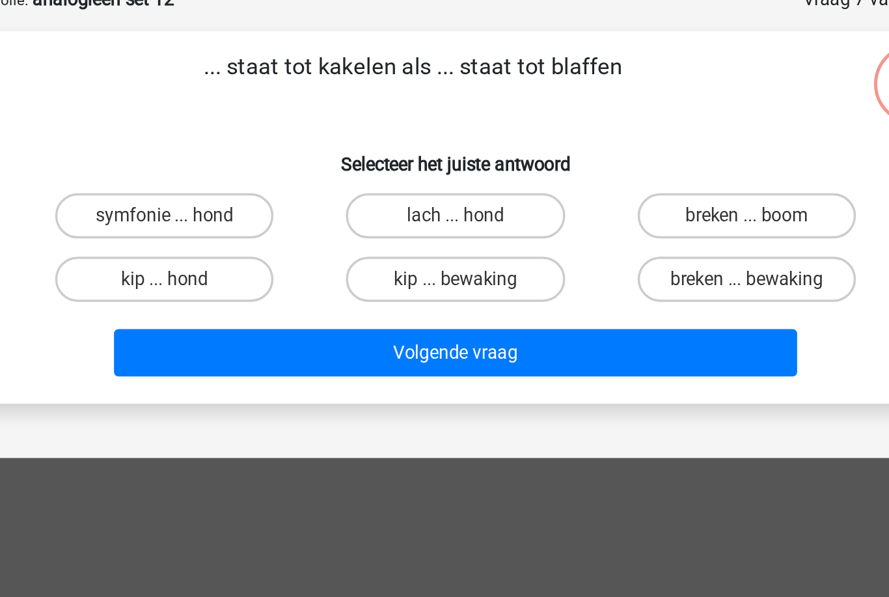
click at [214, 221] on label "kip ... hond" at bounding box center [277, 234] width 126 height 26
click at [277, 234] on input "kip ... hond" at bounding box center [281, 238] width 8 height 8
radio input "true"
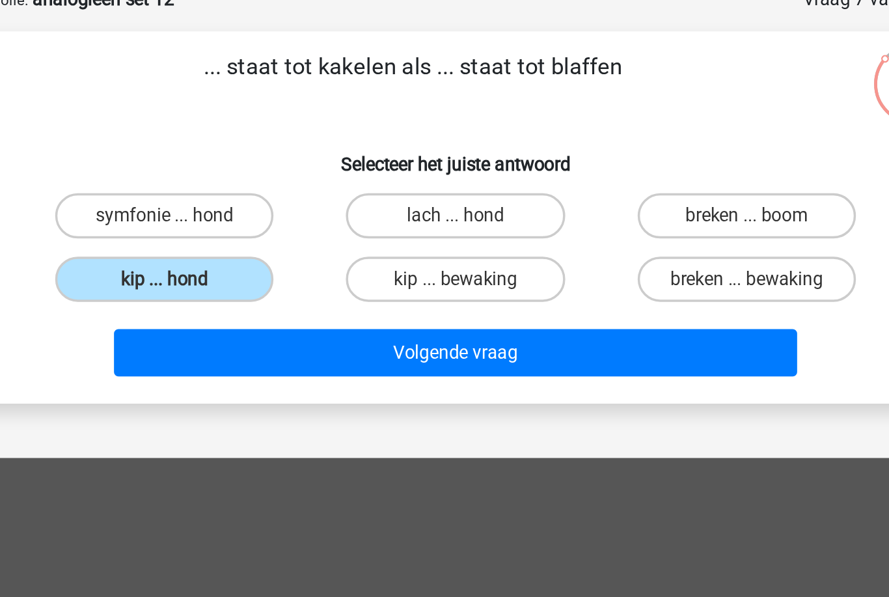
click at [248, 262] on button "Volgende vraag" at bounding box center [445, 275] width 394 height 27
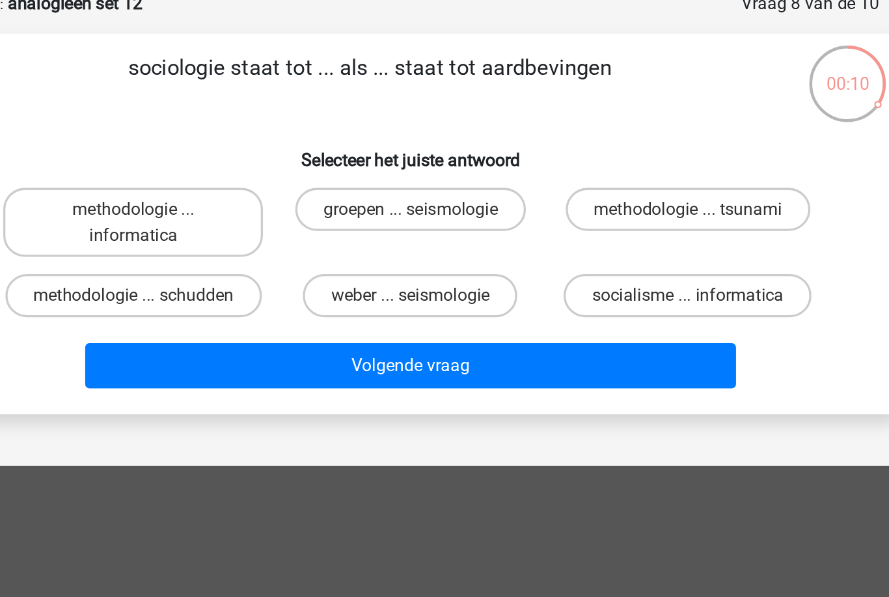
click at [375, 184] on label "groepen ... seismologie" at bounding box center [444, 197] width 139 height 26
click at [445, 197] on input "groepen ... seismologie" at bounding box center [449, 201] width 8 height 8
radio input "true"
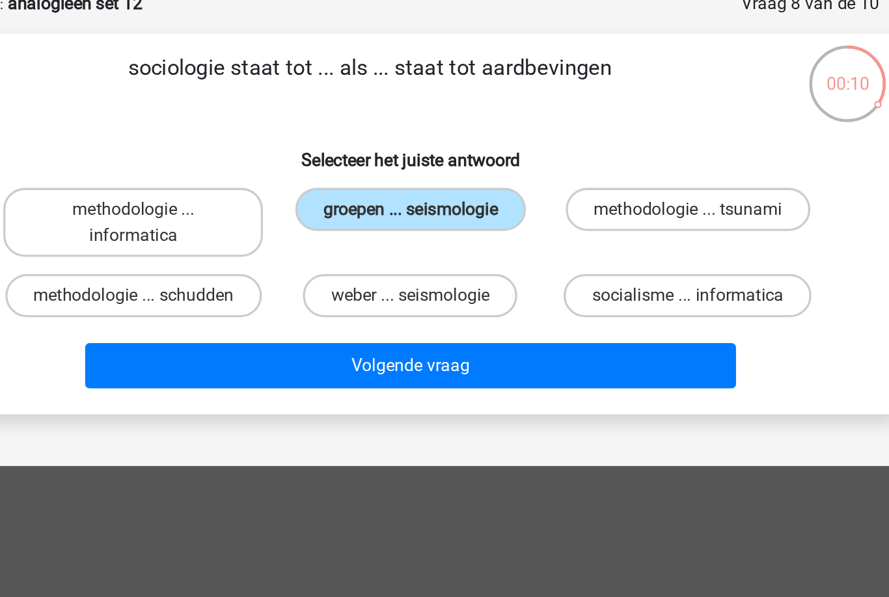
click at [227, 268] on div "Volgende vraag" at bounding box center [445, 289] width 546 height 43
click at [248, 278] on button "Volgende vraag" at bounding box center [445, 291] width 394 height 27
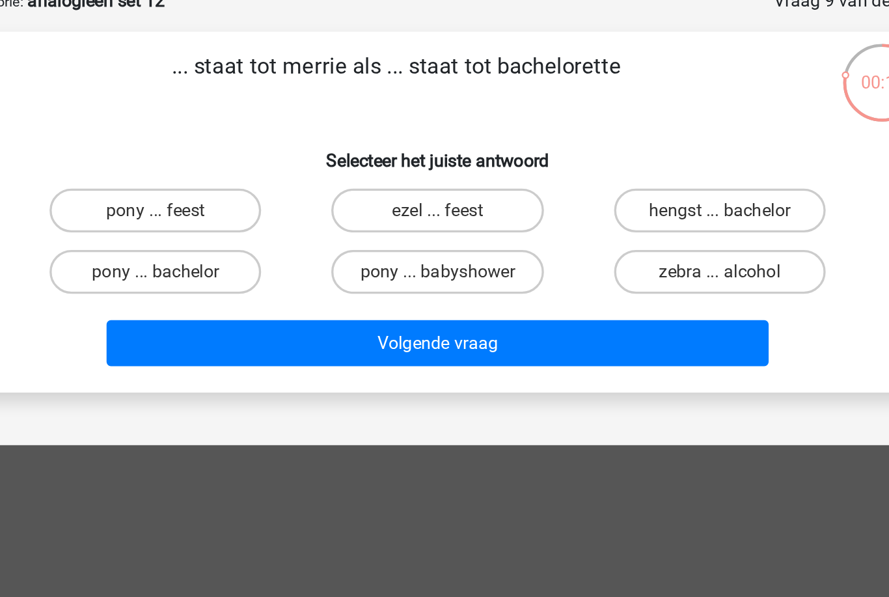
click at [549, 184] on label "hengst ... bachelor" at bounding box center [612, 197] width 126 height 26
click at [612, 197] on input "hengst ... bachelor" at bounding box center [616, 201] width 8 height 8
radio input "true"
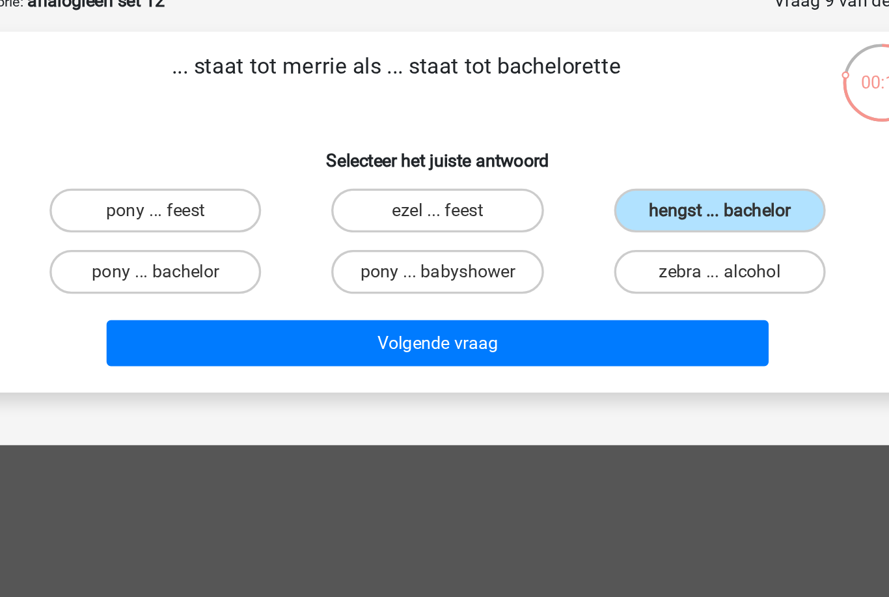
click at [319, 262] on button "Volgende vraag" at bounding box center [445, 275] width 394 height 27
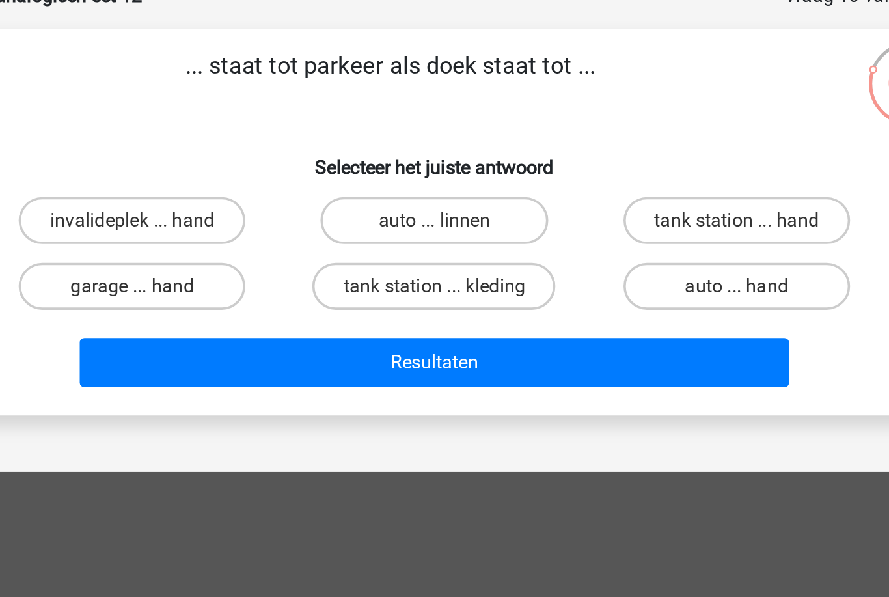
click at [214, 221] on label "garage ... hand" at bounding box center [277, 234] width 126 height 26
click at [277, 234] on input "garage ... hand" at bounding box center [281, 238] width 8 height 8
radio input "true"
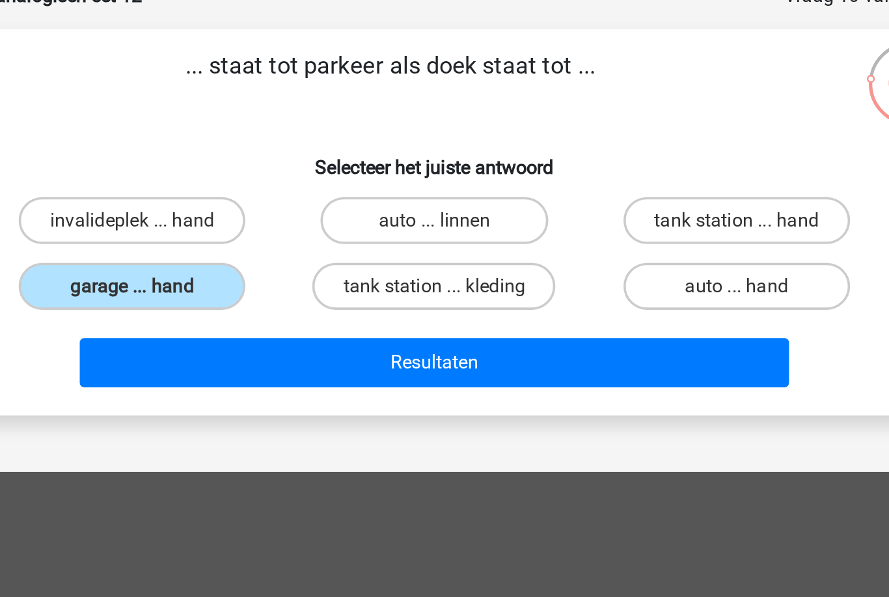
click at [248, 262] on button "Resultaten" at bounding box center [445, 275] width 394 height 27
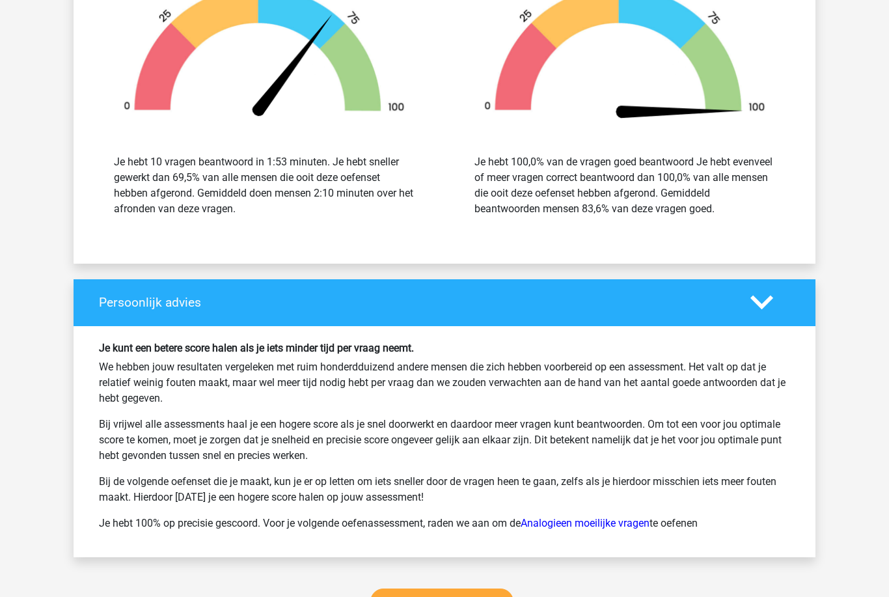
scroll to position [1635, 0]
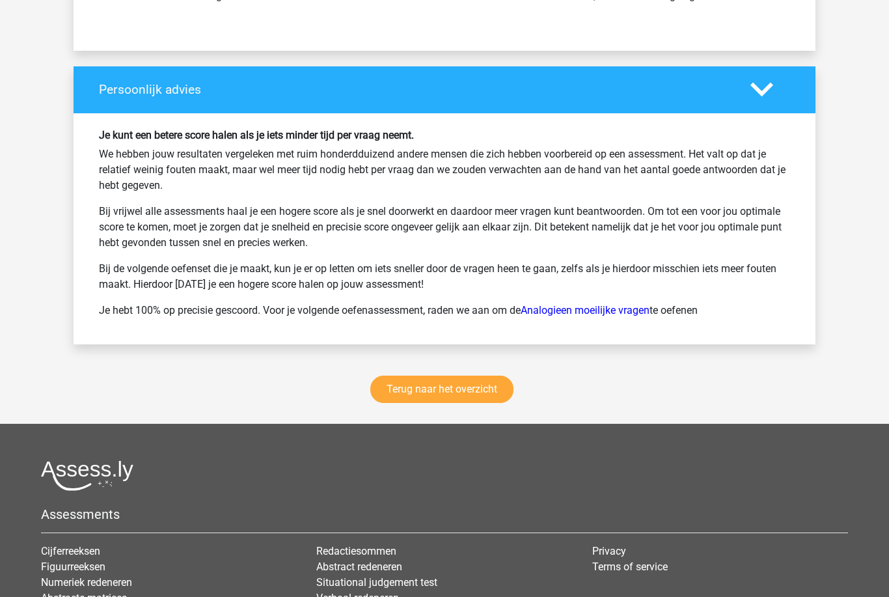
click at [460, 385] on link "Terug naar het overzicht" at bounding box center [441, 389] width 143 height 27
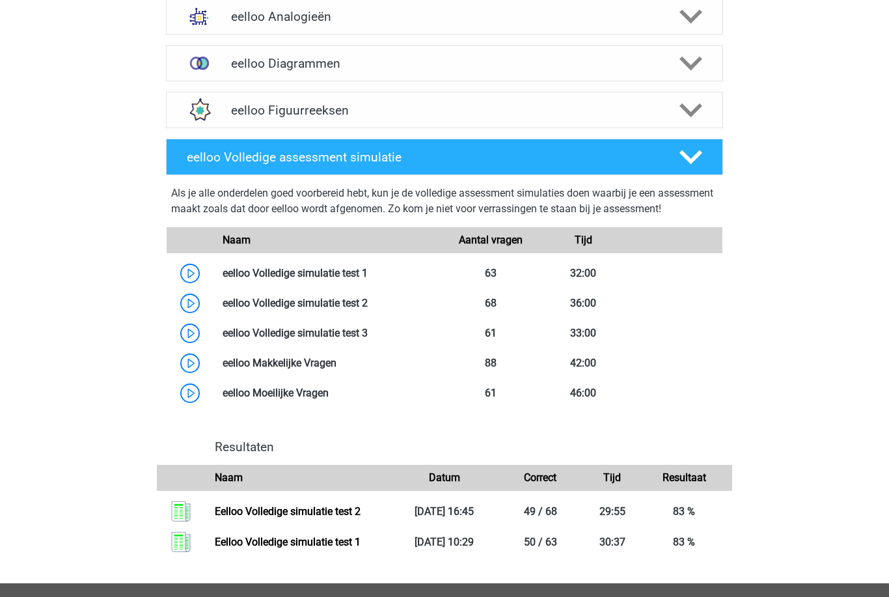
scroll to position [526, 0]
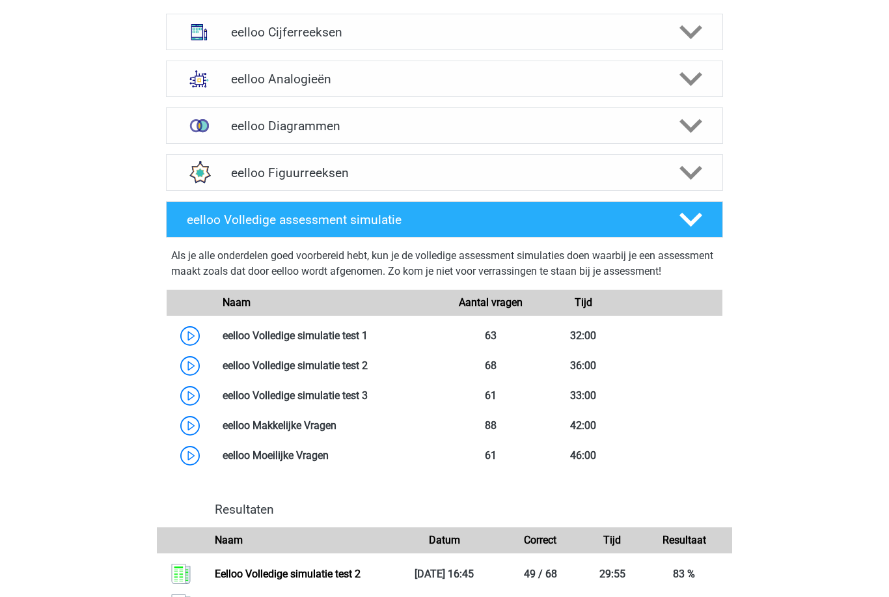
click at [690, 80] on polygon at bounding box center [691, 79] width 23 height 14
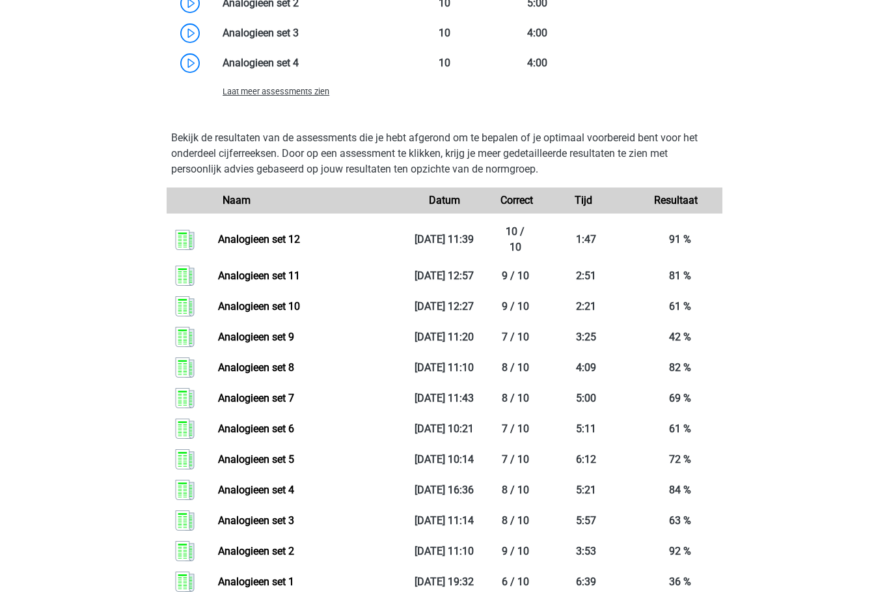
scroll to position [1288, 0]
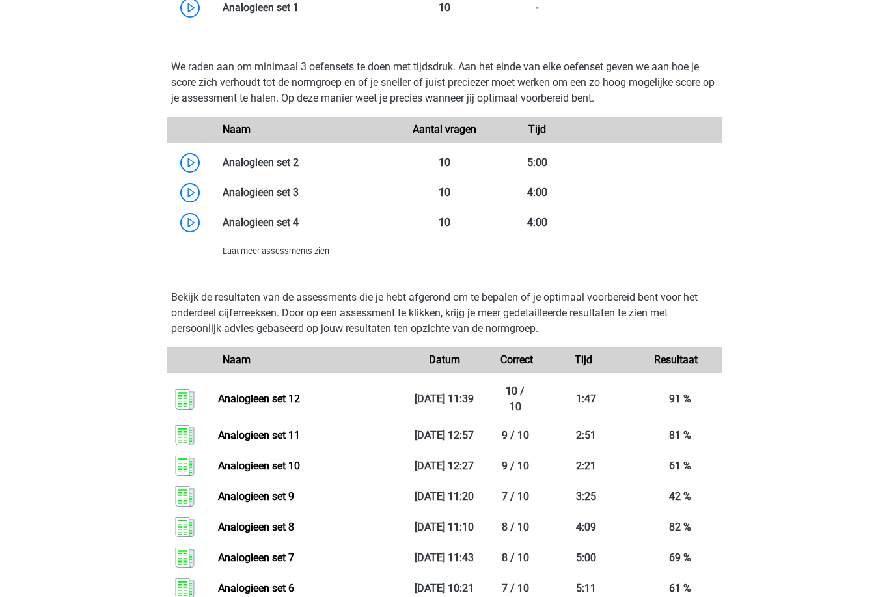
click at [251, 255] on span "Laat meer assessments zien" at bounding box center [276, 252] width 107 height 10
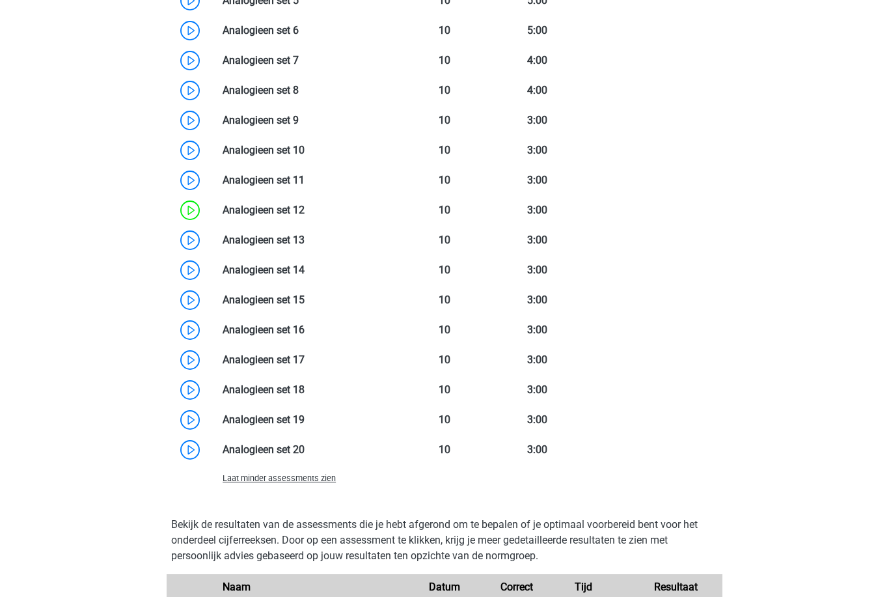
scroll to position [1374, 0]
click at [305, 245] on link at bounding box center [305, 240] width 0 height 12
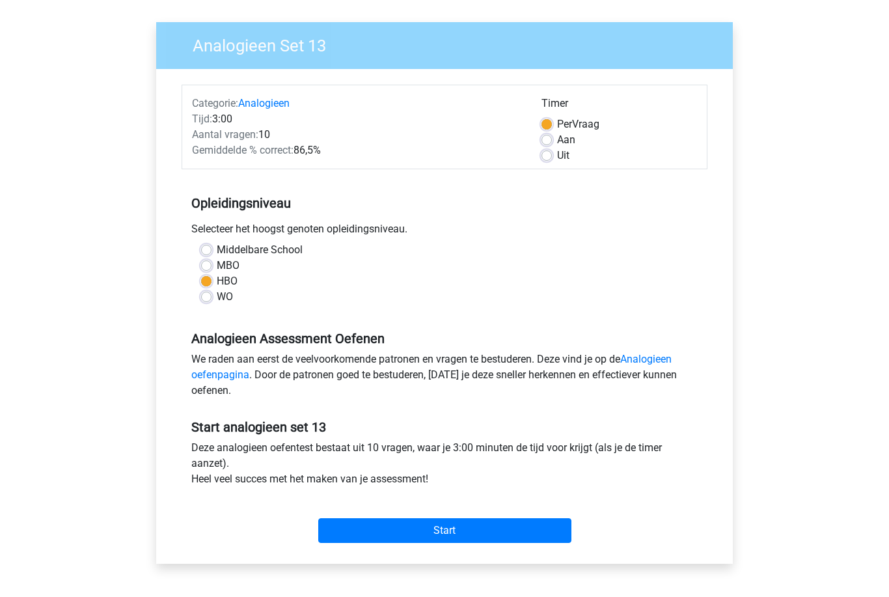
scroll to position [96, 0]
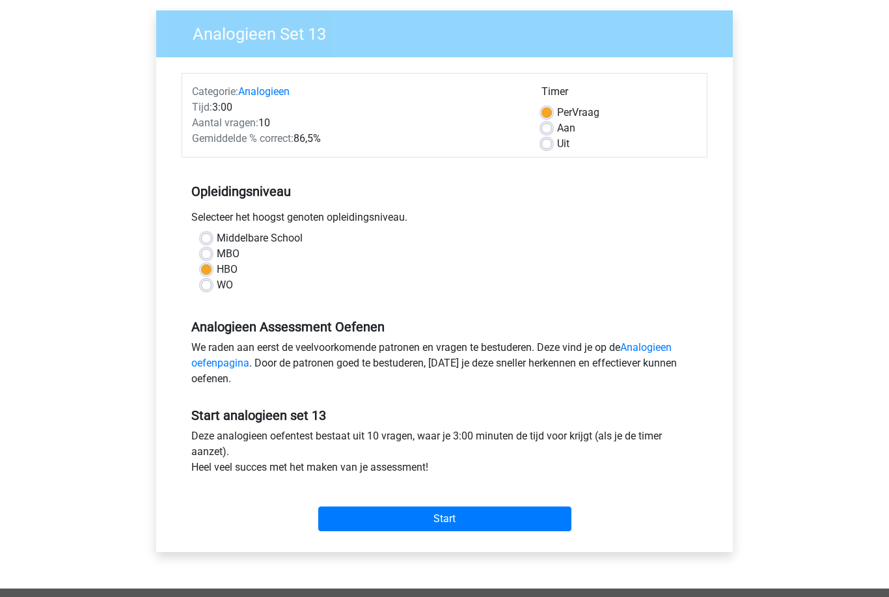
click at [535, 529] on input "Start" at bounding box center [444, 519] width 253 height 25
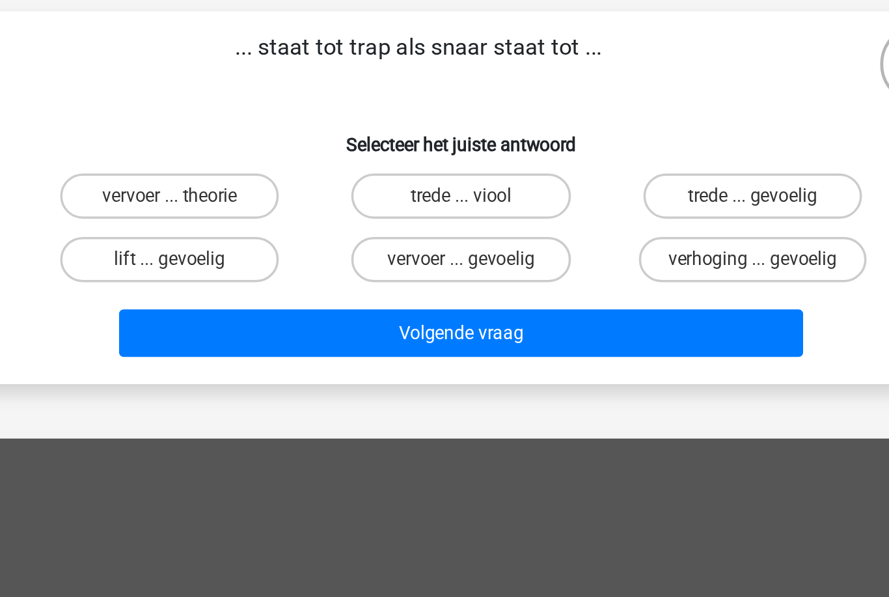
click at [549, 184] on label "trede ... gevoelig" at bounding box center [612, 197] width 126 height 26
click at [612, 197] on input "trede ... gevoelig" at bounding box center [616, 201] width 8 height 8
radio input "true"
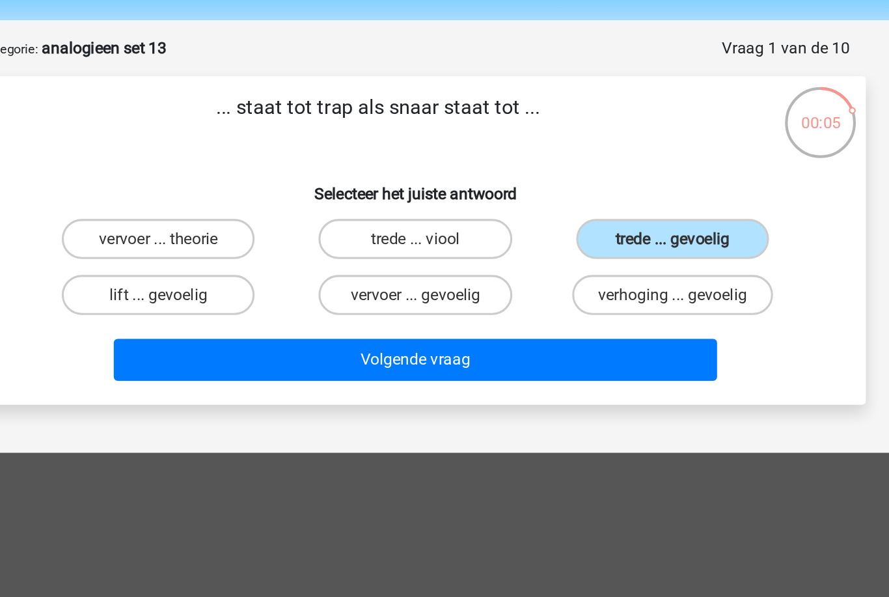
click at [382, 184] on label "trede ... viool" at bounding box center [445, 197] width 126 height 26
click at [445, 197] on input "trede ... viool" at bounding box center [449, 201] width 8 height 8
radio input "true"
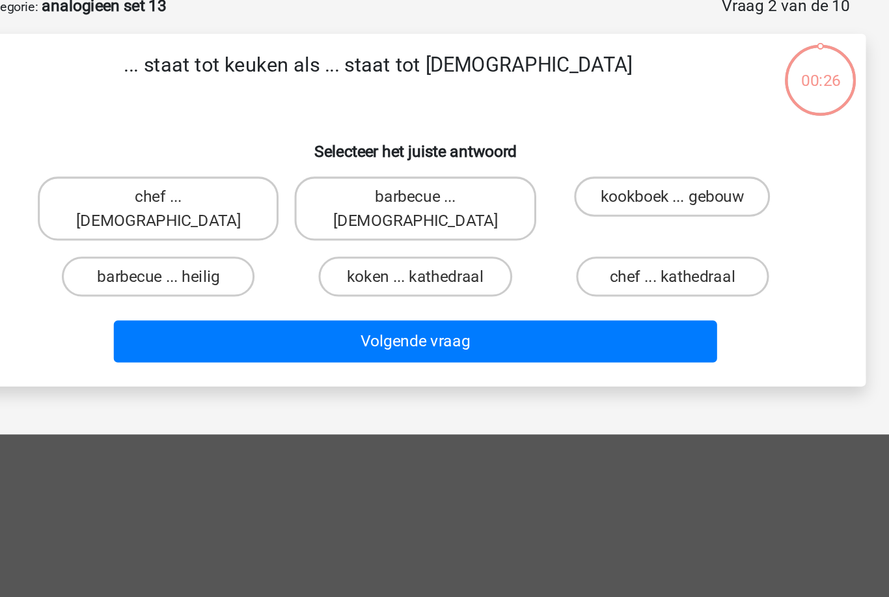
click at [299, 278] on button "Volgende vraag" at bounding box center [445, 291] width 394 height 27
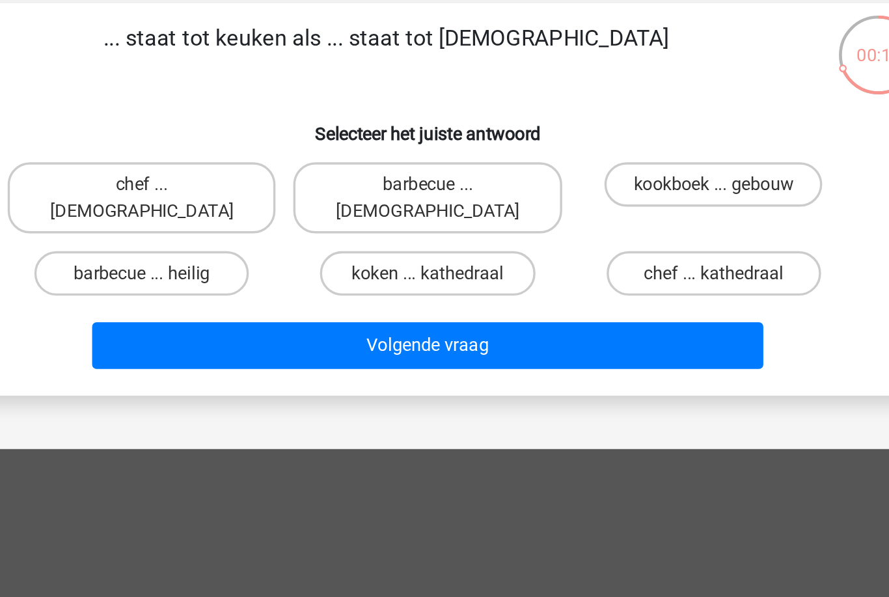
click at [199, 184] on label "chef ... [DEMOGRAPHIC_DATA]" at bounding box center [277, 205] width 157 height 42
click at [277, 197] on input "chef ... [DEMOGRAPHIC_DATA]" at bounding box center [281, 201] width 8 height 8
radio input "true"
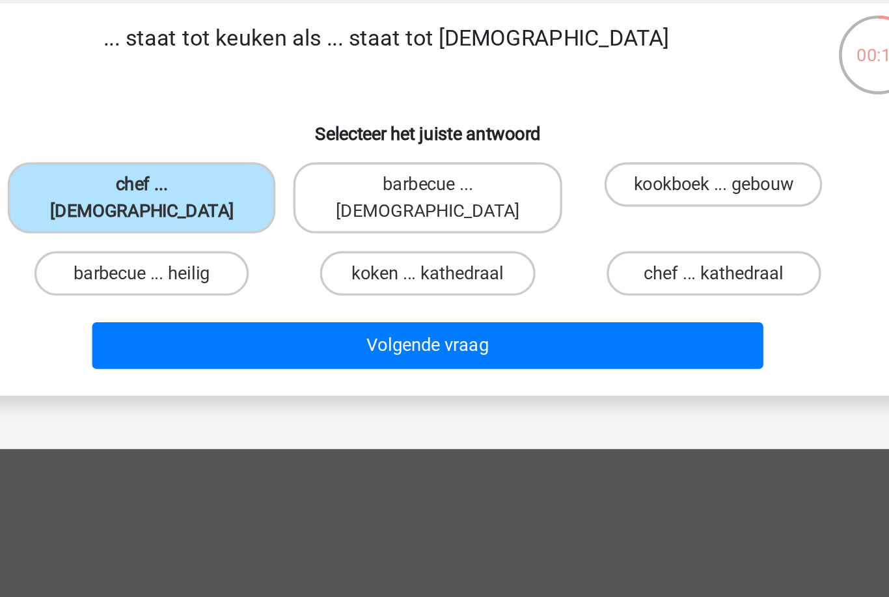
click at [248, 278] on button "Volgende vraag" at bounding box center [445, 291] width 394 height 27
click at [199, 184] on label "chef ... [DEMOGRAPHIC_DATA]" at bounding box center [277, 205] width 157 height 42
click at [277, 197] on input "chef ... [DEMOGRAPHIC_DATA]" at bounding box center [281, 201] width 8 height 8
click at [199, 184] on label "chef ... [DEMOGRAPHIC_DATA]" at bounding box center [277, 205] width 157 height 42
click at [277, 197] on input "chef ... [DEMOGRAPHIC_DATA]" at bounding box center [281, 201] width 8 height 8
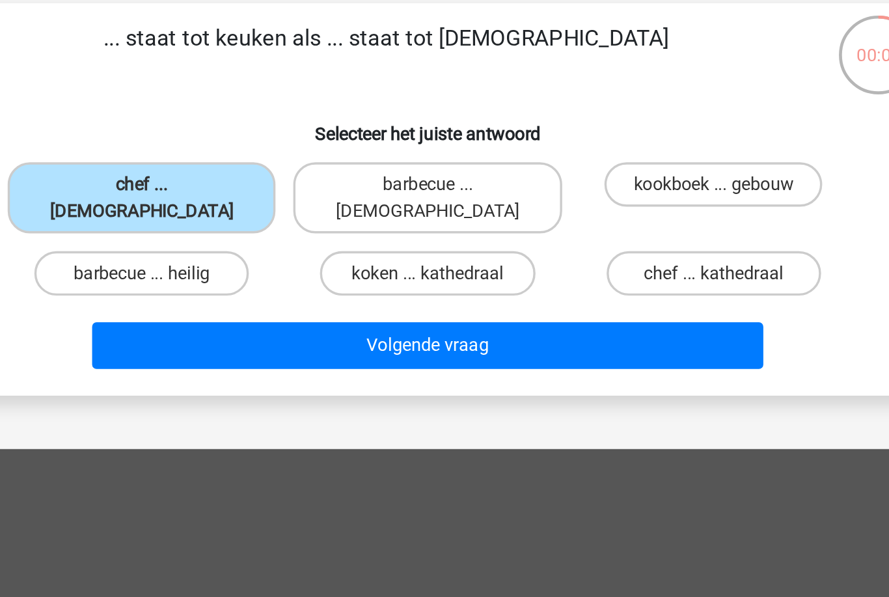
click at [248, 278] on button "Volgende vraag" at bounding box center [445, 291] width 394 height 27
click at [199, 184] on label "chef ... priester" at bounding box center [277, 205] width 157 height 42
click at [277, 197] on input "chef ... priester" at bounding box center [281, 201] width 8 height 8
click at [248, 278] on button "Volgende vraag" at bounding box center [445, 291] width 394 height 27
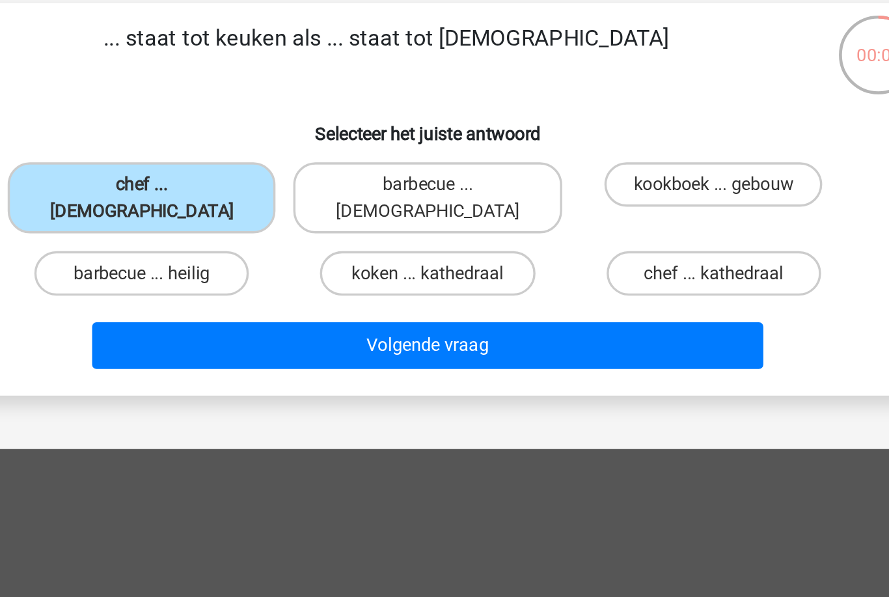
click at [214, 236] on label "barbecue ... heilig" at bounding box center [277, 249] width 126 height 26
click at [277, 249] on input "barbecue ... heilig" at bounding box center [281, 253] width 8 height 8
radio input "true"
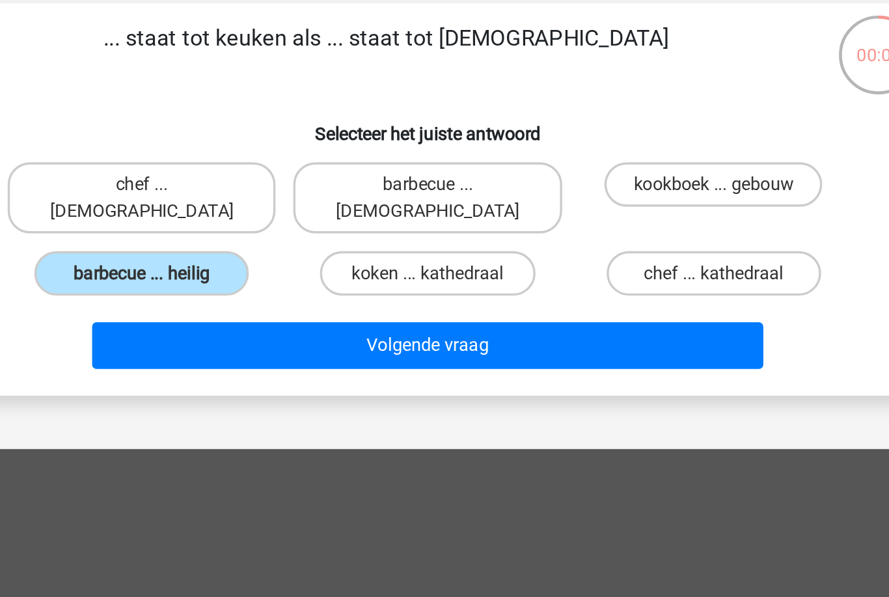
click at [199, 184] on label "chef ... priester" at bounding box center [277, 205] width 157 height 42
click at [277, 197] on input "chef ... priester" at bounding box center [281, 201] width 8 height 8
radio input "true"
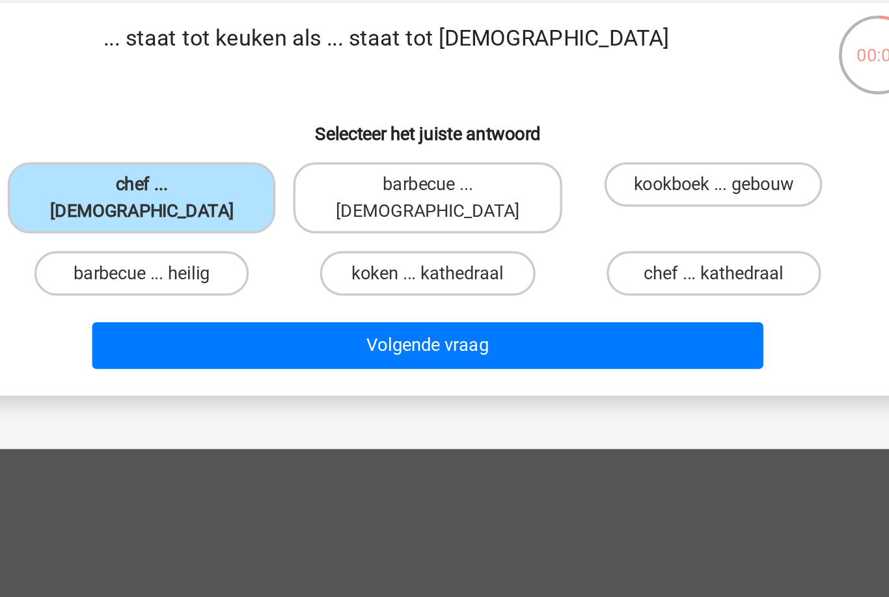
click at [248, 278] on button "Volgende vraag" at bounding box center [445, 291] width 394 height 27
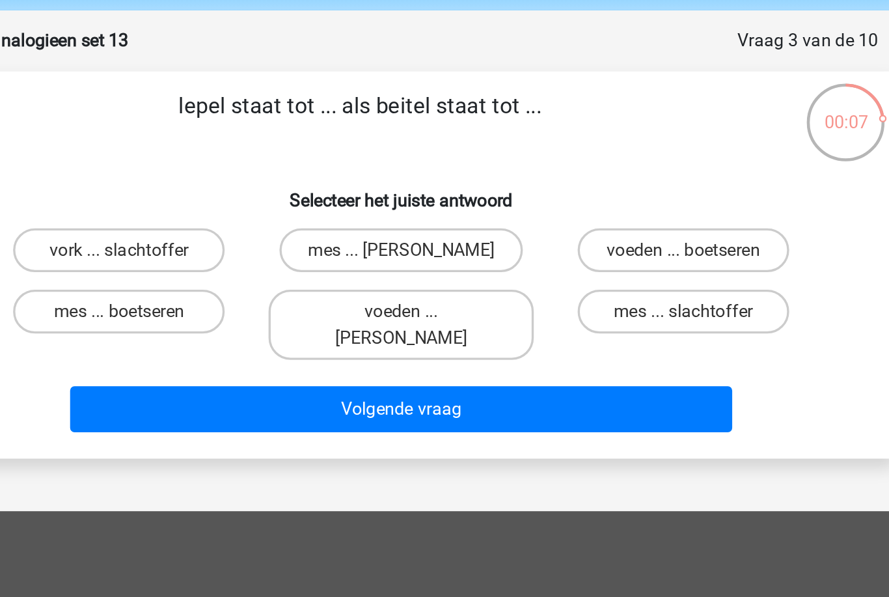
click at [549, 184] on label "voeden ... boetseren" at bounding box center [612, 197] width 126 height 26
click at [612, 197] on input "voeden ... boetseren" at bounding box center [616, 201] width 8 height 8
radio input "true"
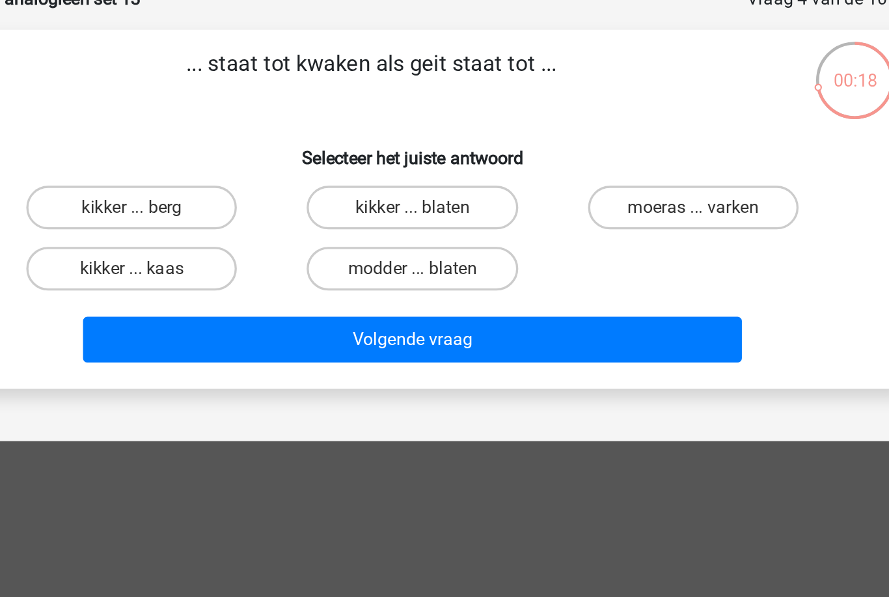
click at [382, 184] on label "kikker ... blaten" at bounding box center [445, 197] width 126 height 26
click at [445, 197] on input "kikker ... blaten" at bounding box center [449, 201] width 8 height 8
radio input "true"
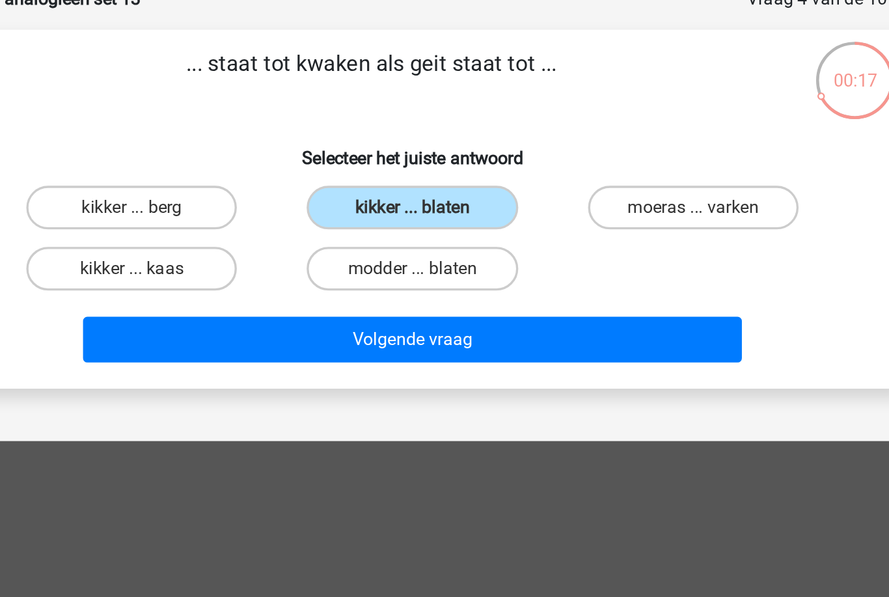
click at [248, 262] on button "Volgende vraag" at bounding box center [445, 275] width 394 height 27
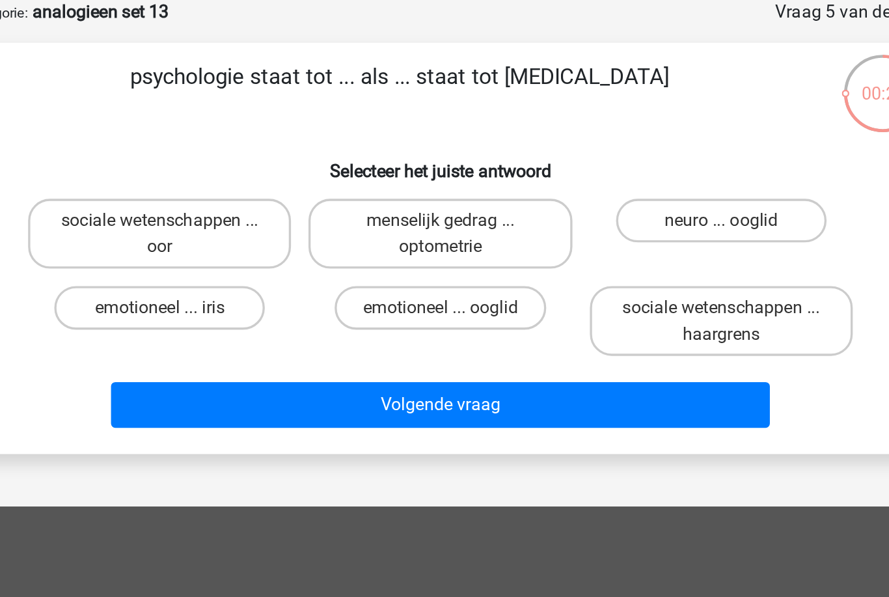
click at [366, 184] on label "menselijk gedrag ... optometrie" at bounding box center [444, 205] width 157 height 42
click at [445, 197] on input "menselijk gedrag ... optometrie" at bounding box center [449, 201] width 8 height 8
radio input "true"
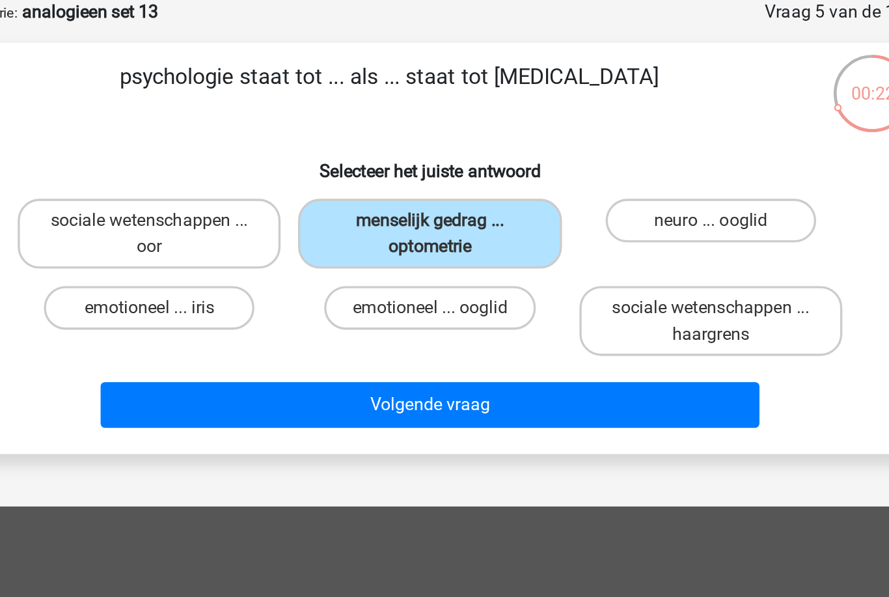
click at [248, 294] on button "Volgende vraag" at bounding box center [445, 307] width 394 height 27
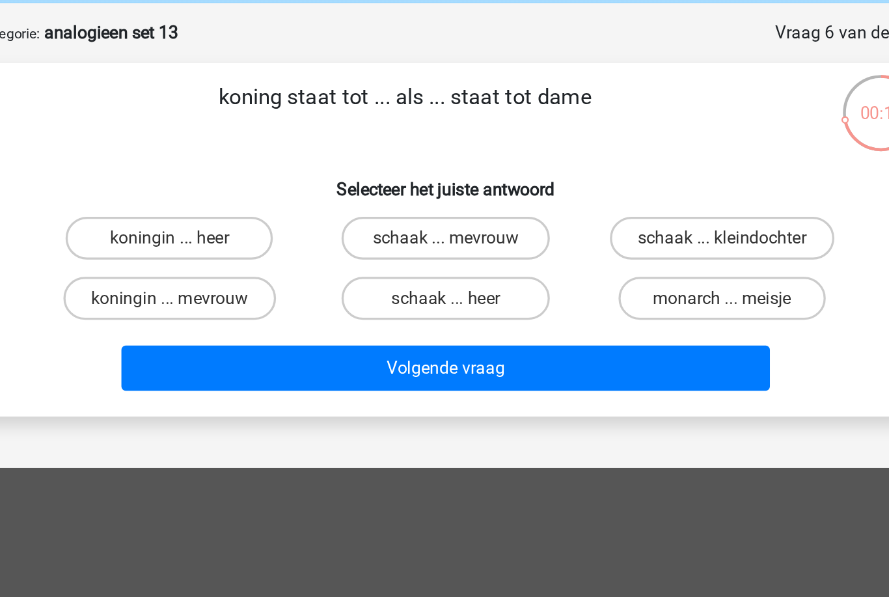
click at [214, 184] on label "koningin ... heer" at bounding box center [277, 197] width 126 height 26
click at [277, 197] on input "koningin ... heer" at bounding box center [281, 201] width 8 height 8
radio input "true"
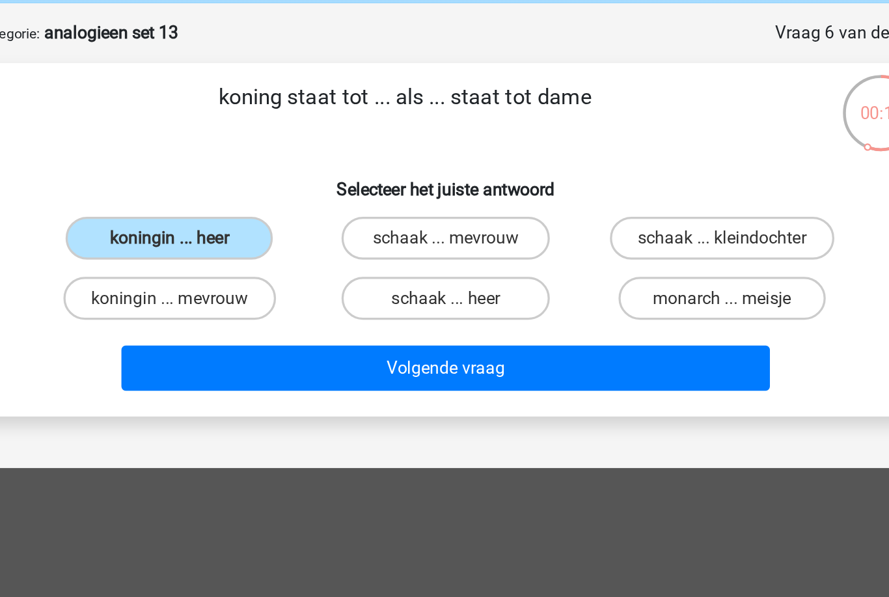
click at [248, 262] on button "Volgende vraag" at bounding box center [445, 275] width 394 height 27
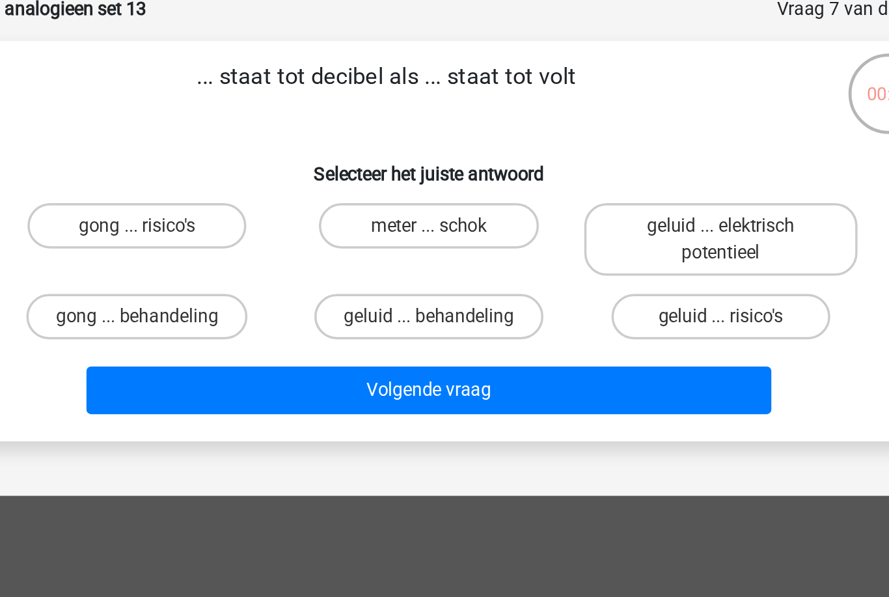
click at [534, 184] on label "geluid ... elektrisch potentieel" at bounding box center [612, 205] width 157 height 42
click at [612, 197] on input "geluid ... elektrisch potentieel" at bounding box center [616, 201] width 8 height 8
radio input "true"
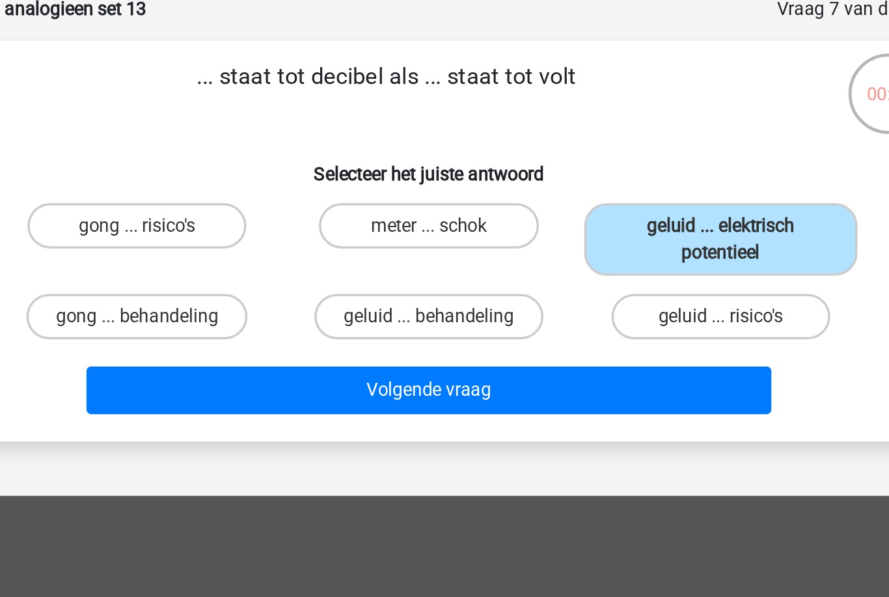
click at [248, 278] on button "Volgende vraag" at bounding box center [445, 291] width 394 height 27
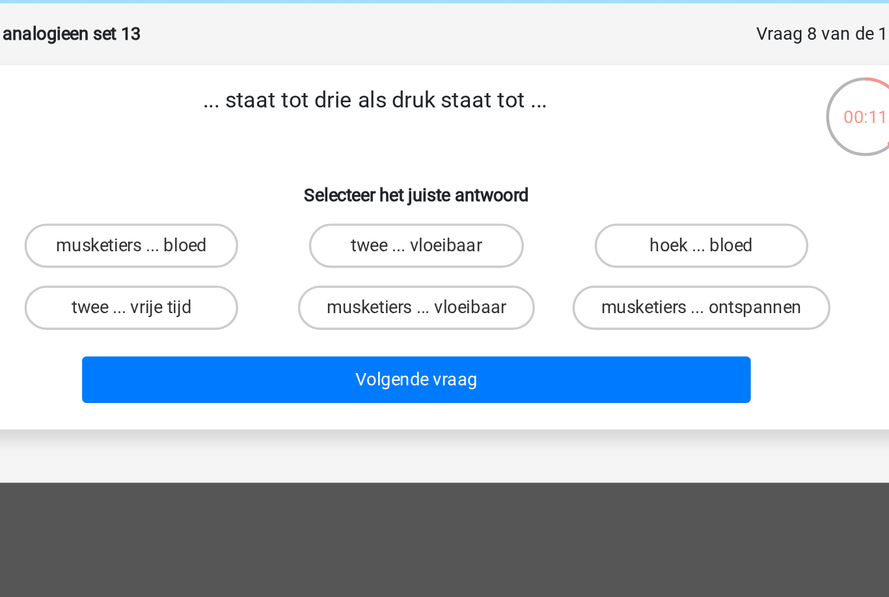
click at [549, 184] on label "hoek ... bloed" at bounding box center [612, 197] width 126 height 26
click at [612, 197] on input "hoek ... bloed" at bounding box center [616, 201] width 8 height 8
radio input "true"
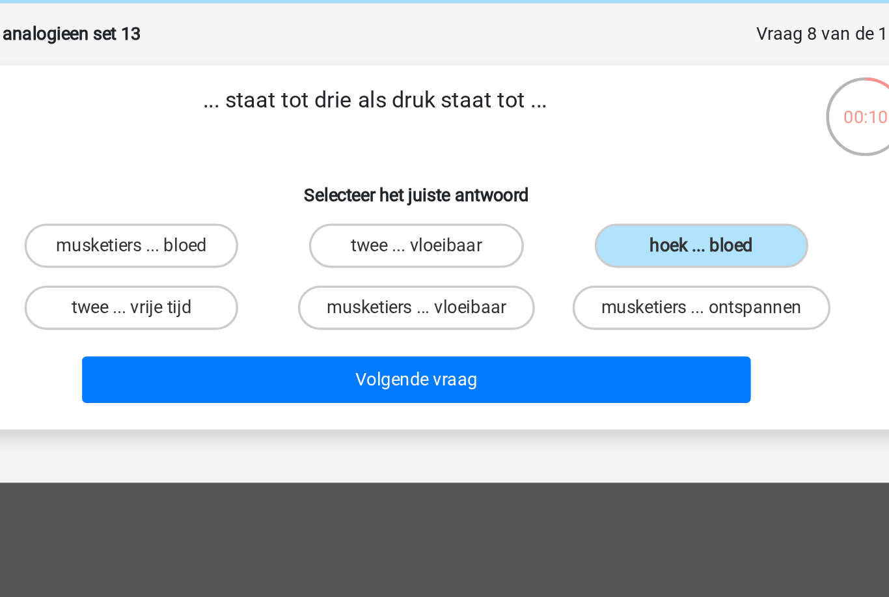
click at [248, 262] on button "Volgende vraag" at bounding box center [445, 275] width 394 height 27
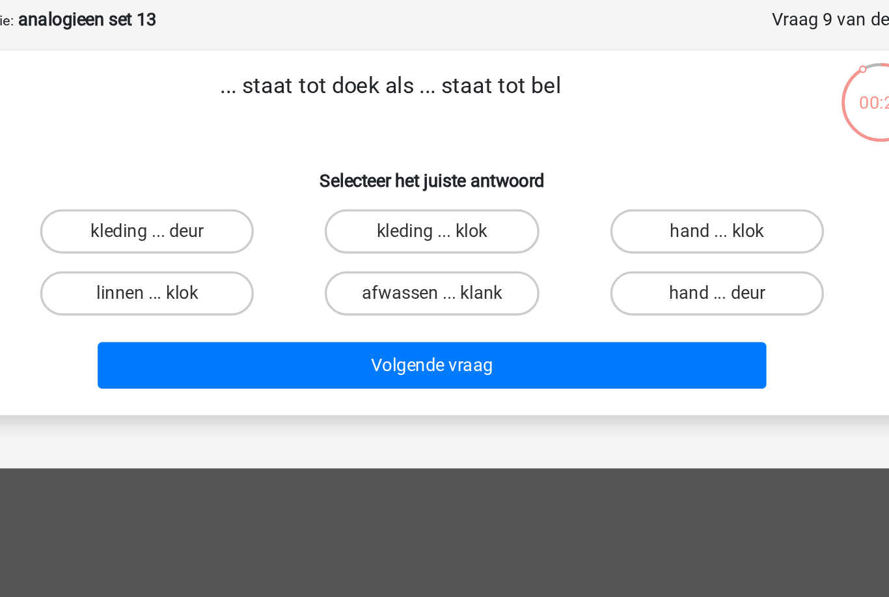
click at [172, 151] on h6 "Selecteer het juiste antwoord" at bounding box center [445, 162] width 546 height 23
click at [549, 221] on label "hand ... deur" at bounding box center [612, 234] width 126 height 26
click at [612, 234] on input "hand ... deur" at bounding box center [616, 238] width 8 height 8
radio input "true"
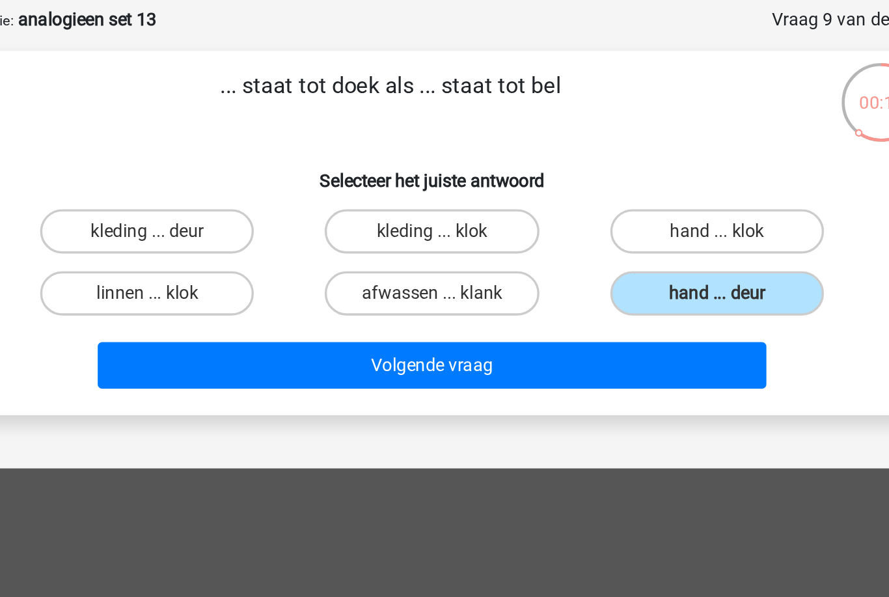
click at [248, 262] on button "Volgende vraag" at bounding box center [445, 275] width 394 height 27
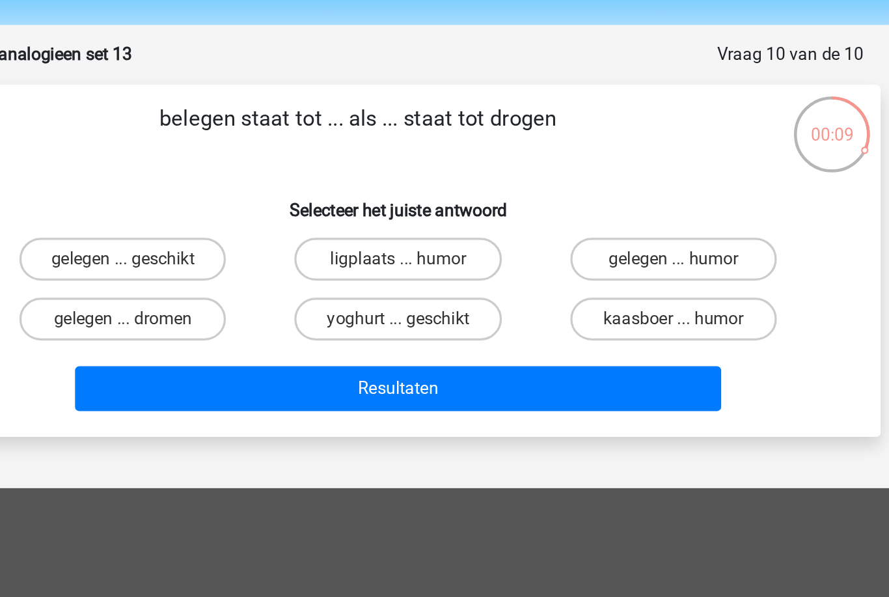
click at [214, 221] on label "gelegen ... dromen" at bounding box center [277, 234] width 126 height 26
click at [277, 234] on input "gelegen ... dromen" at bounding box center [281, 238] width 8 height 8
radio input "true"
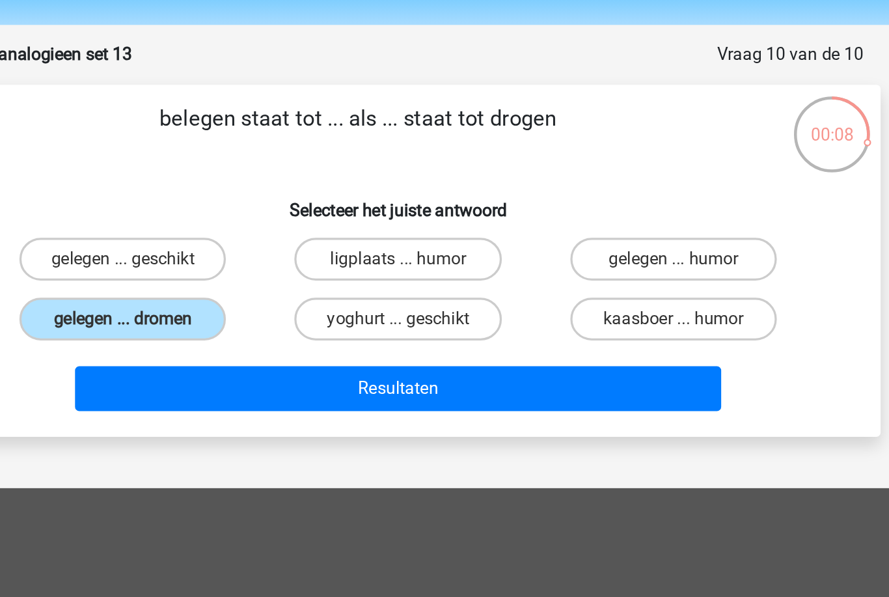
click at [248, 262] on button "Resultaten" at bounding box center [445, 275] width 394 height 27
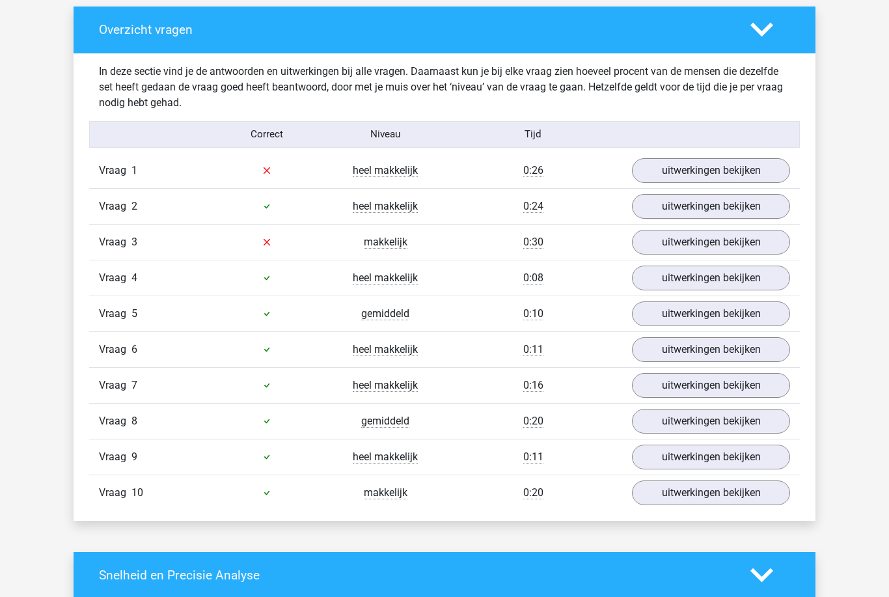
scroll to position [723, 0]
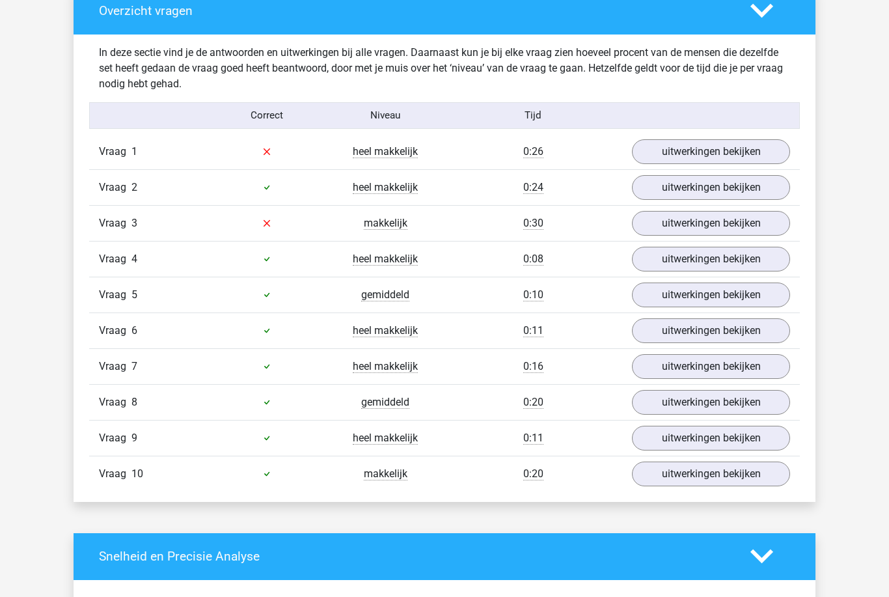
click at [758, 141] on link "uitwerkingen bekijken" at bounding box center [711, 152] width 158 height 25
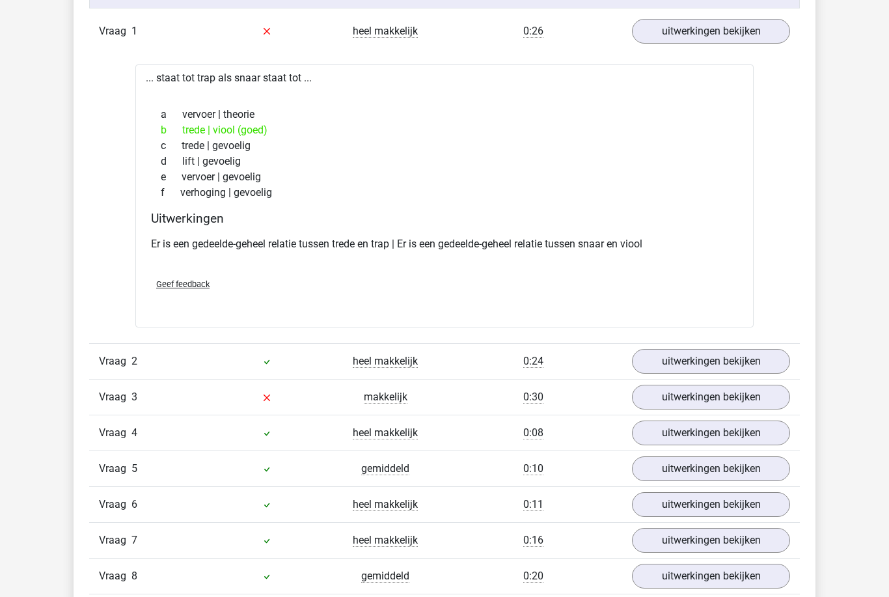
scroll to position [854, 0]
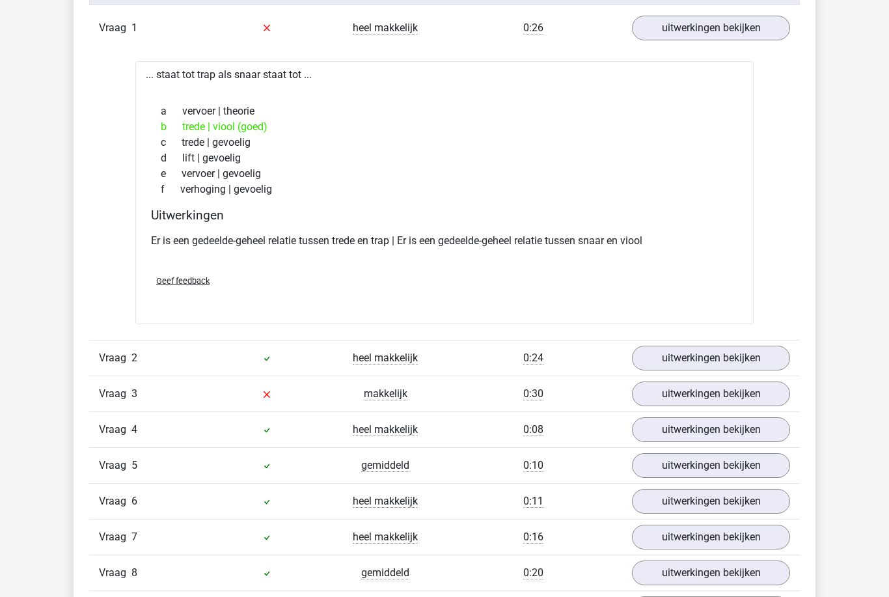
click at [648, 399] on link "uitwerkingen bekijken" at bounding box center [711, 394] width 158 height 25
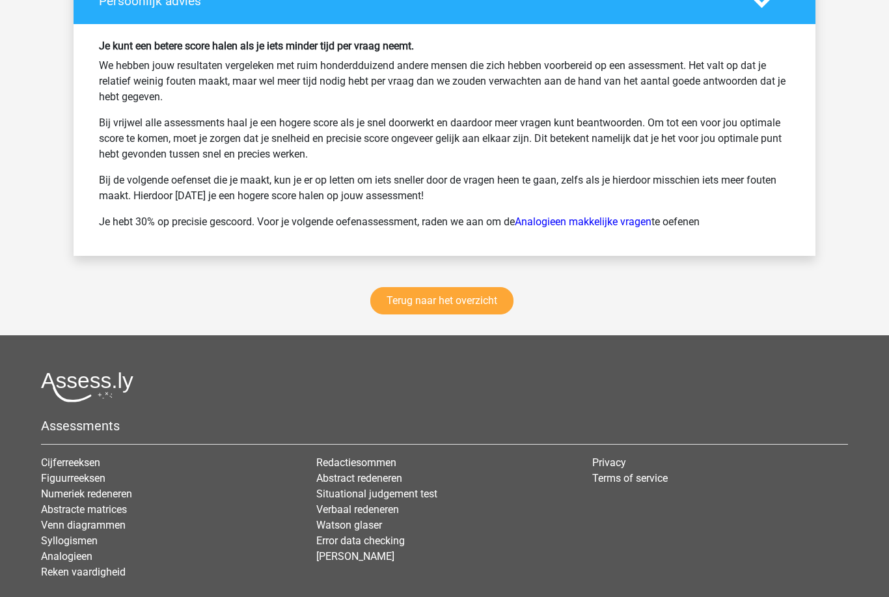
scroll to position [2334, 0]
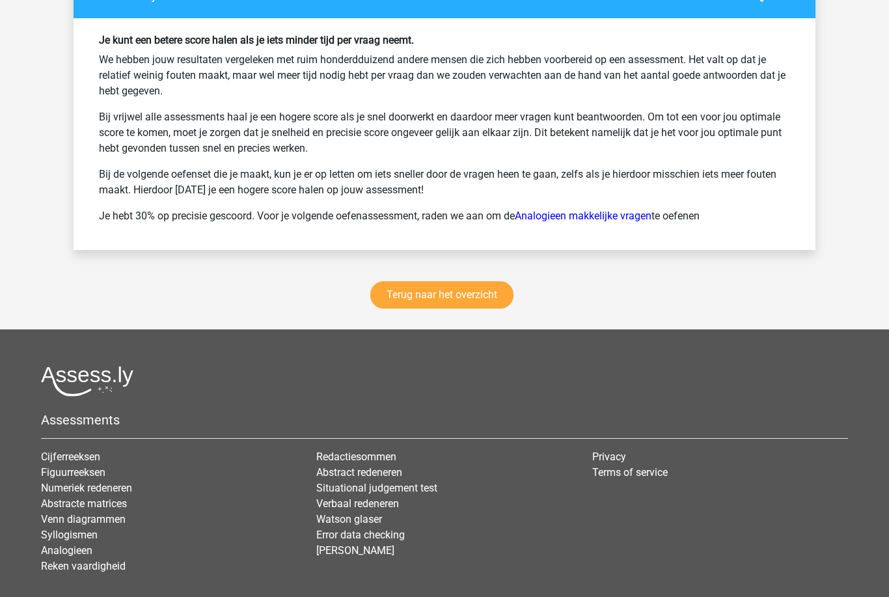
click at [409, 287] on link "Terug naar het overzicht" at bounding box center [441, 294] width 143 height 27
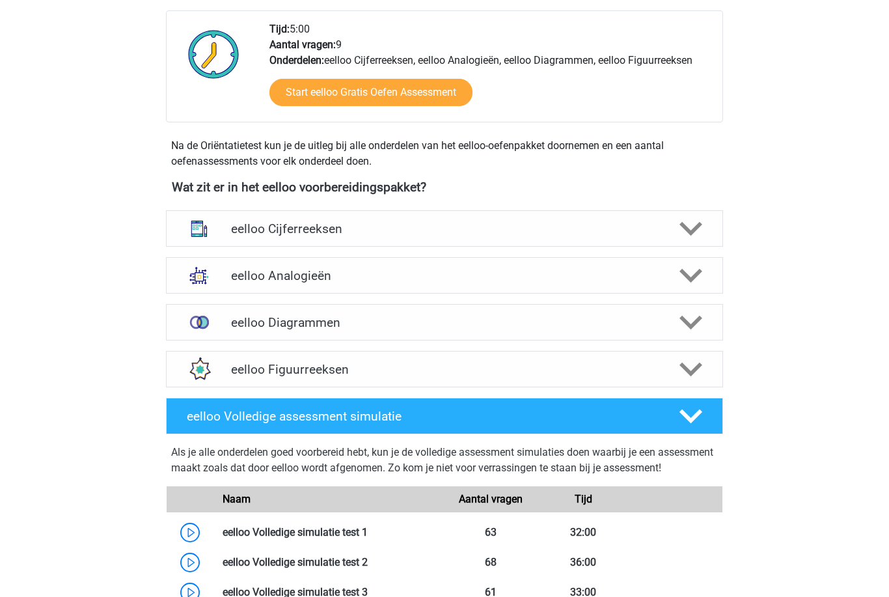
scroll to position [329, 0]
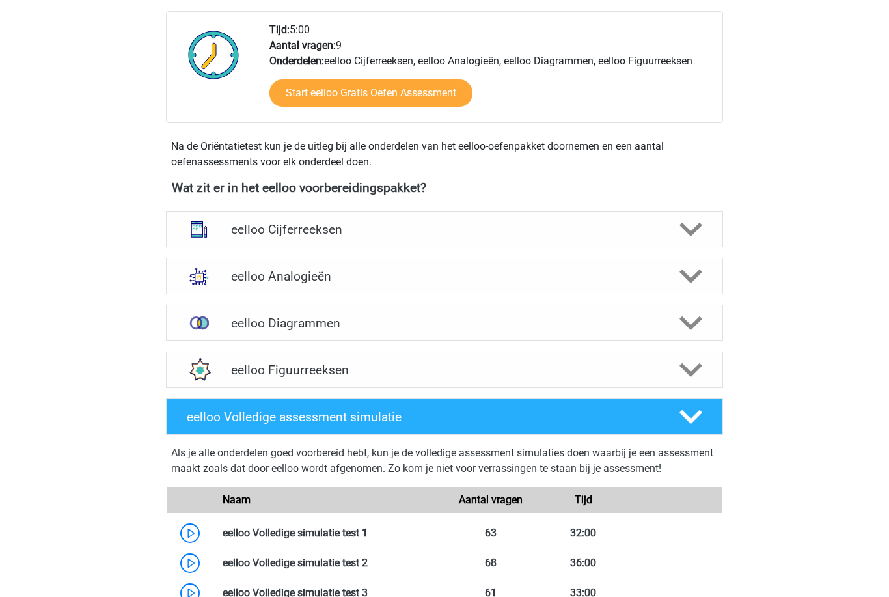
click at [191, 326] on img at bounding box center [199, 323] width 34 height 34
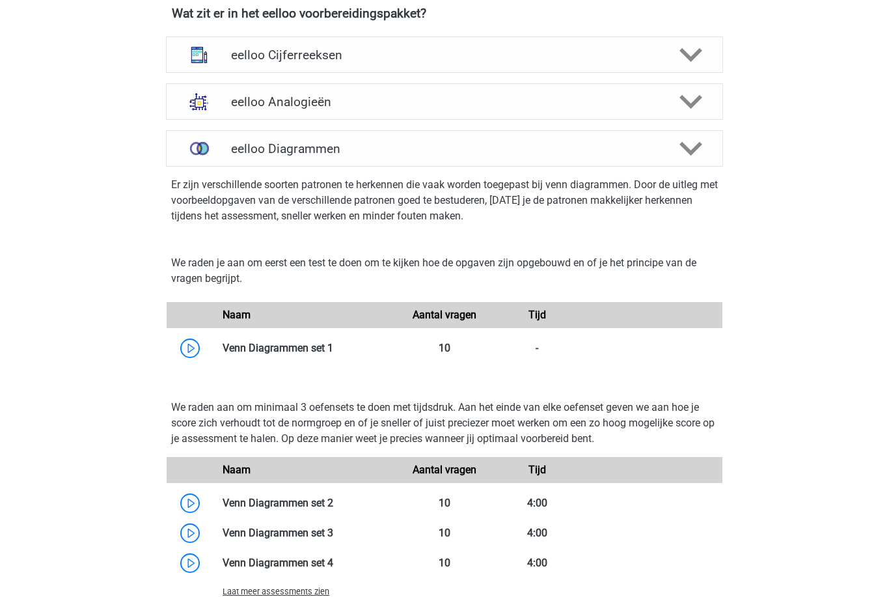
click at [210, 155] on img at bounding box center [199, 149] width 34 height 34
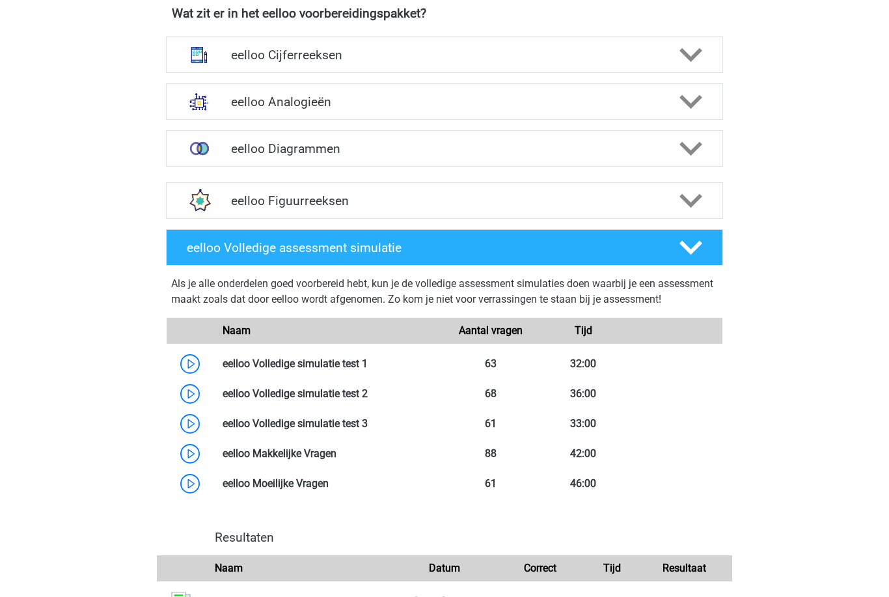
scroll to position [503, 0]
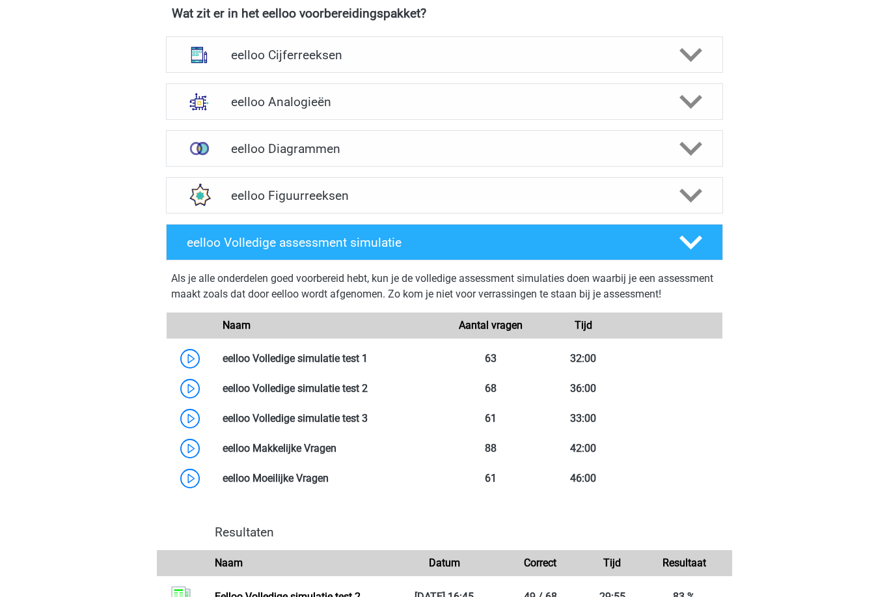
click at [229, 185] on div "eelloo Figuurreeksen" at bounding box center [444, 195] width 557 height 36
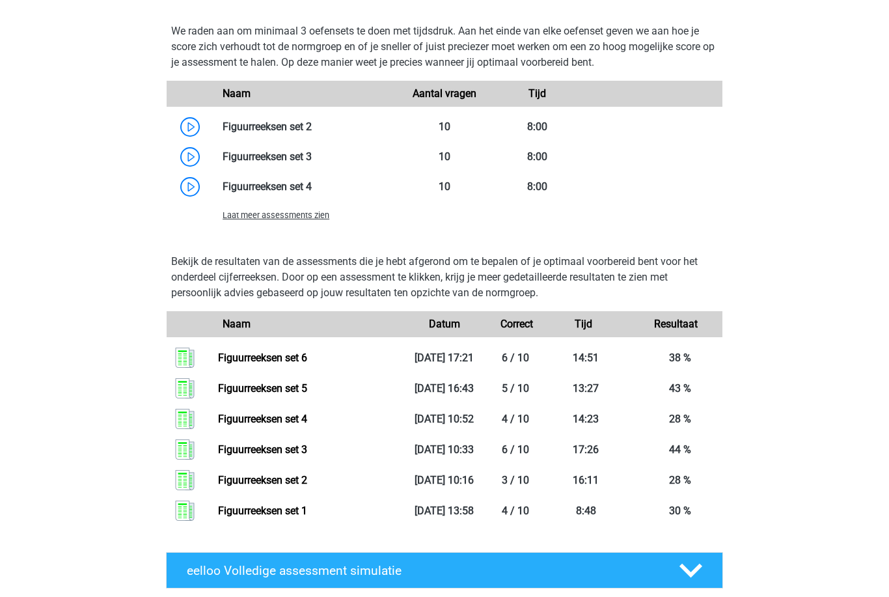
click at [247, 220] on span "Laat meer assessments zien" at bounding box center [276, 216] width 107 height 10
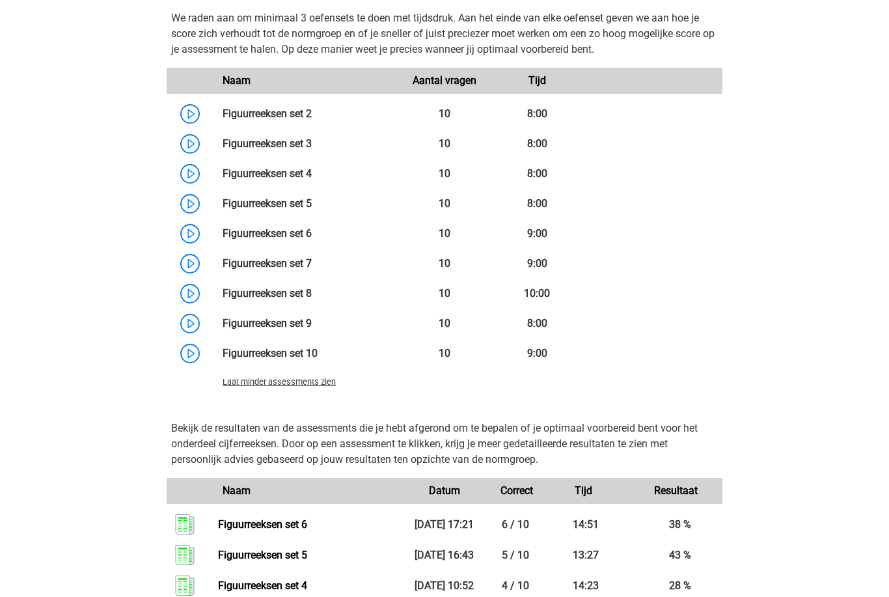
scroll to position [893, 0]
